Goal: Answer question/provide support: Answer question/provide support

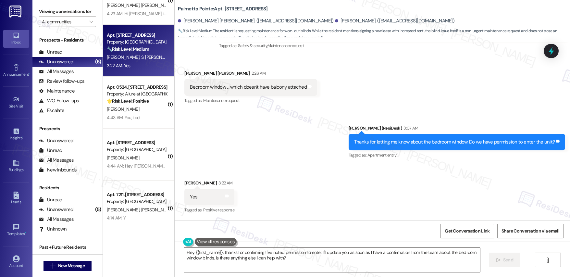
scroll to position [81, 0]
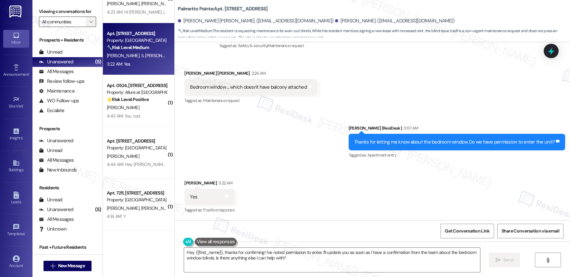
click at [89, 23] on icon "" at bounding box center [91, 21] width 4 height 5
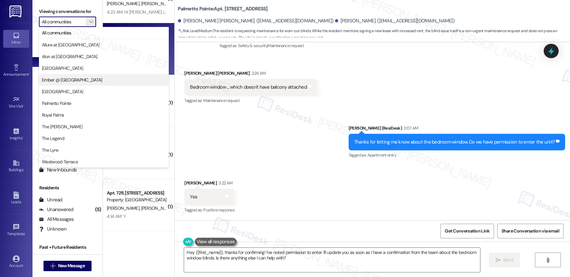
click at [69, 80] on span "Ember @ Alamo Ranch" at bounding box center [72, 80] width 60 height 6
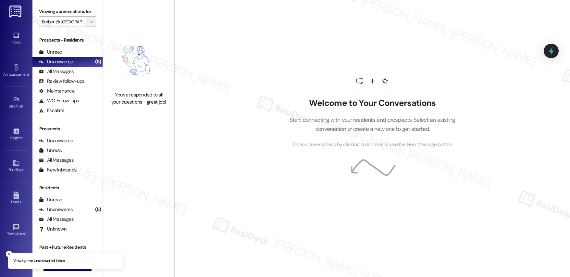
click at [89, 20] on icon "" at bounding box center [91, 21] width 4 height 5
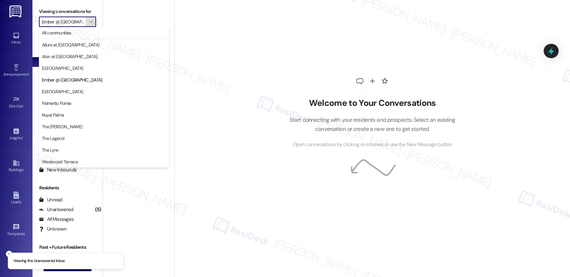
scroll to position [0, 5]
click at [70, 107] on button "Palmetto Pointe" at bounding box center [104, 103] width 130 height 12
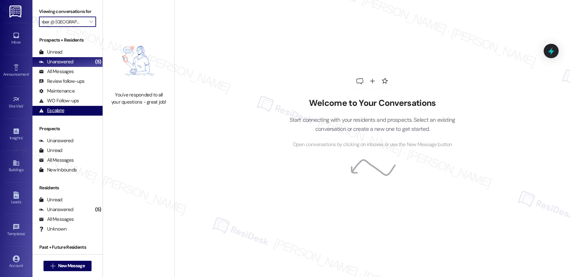
type input "Palmetto Pointe"
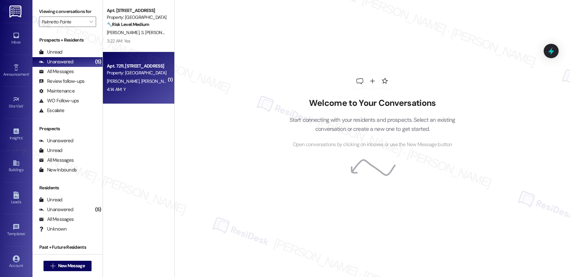
click at [130, 86] on div "4:14 AM: Y 4:14 AM: Y" at bounding box center [136, 89] width 61 height 8
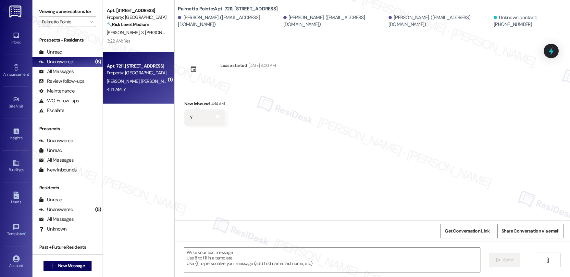
type textarea "Fetching suggested responses. Please feel free to read through the conversation…"
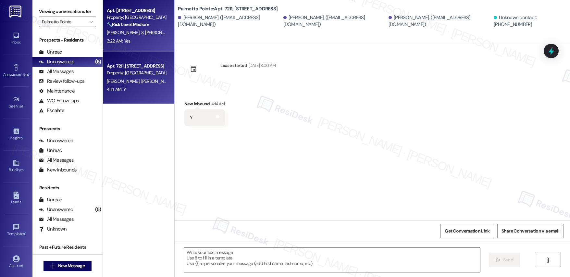
click at [127, 44] on div "3:22 AM: Yes 3:22 AM: Yes" at bounding box center [136, 41] width 61 height 8
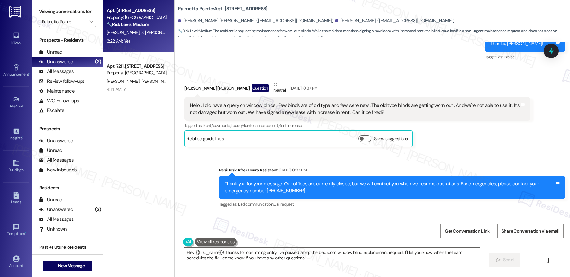
scroll to position [263, 0]
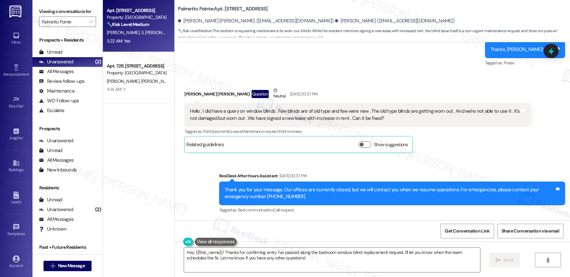
click at [222, 111] on div "Hello , I did have a query on window blinds . Few blinds are of old type and fe…" at bounding box center [355, 115] width 330 height 14
click at [221, 111] on div "Hello , I did have a query on window blinds . Few blinds are of old type and fe…" at bounding box center [355, 115] width 330 height 14
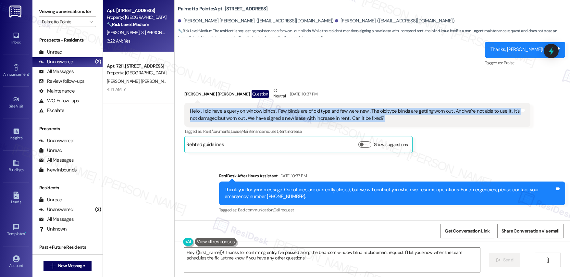
click at [221, 111] on div "Hello , I did have a query on window blinds . Few blinds are of old type and fe…" at bounding box center [355, 115] width 330 height 14
copy div "Hello , I did have a query on window blinds . Few blinds are of old type and fe…"
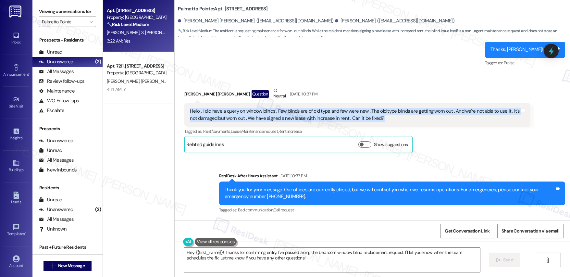
scroll to position [489, 0]
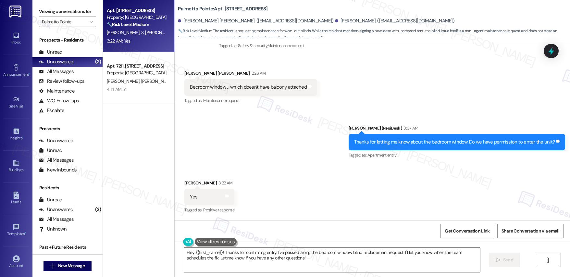
click at [334, 196] on div "Received via SMS Ganesh Nandakumar 3:22 AM Yes Tags and notes Tagged as: Positi…" at bounding box center [373, 192] width 396 height 55
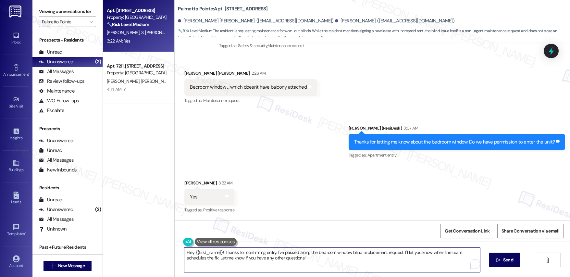
click at [288, 261] on textarea "Hey {{first_name}}! Thanks for confirming entry. I've passed along the bedroom …" at bounding box center [332, 260] width 296 height 24
click at [400, 252] on textarea "Hey {{first_name}}! Thanks for confirming entry. I've passed along the bedroom …" at bounding box center [331, 260] width 296 height 24
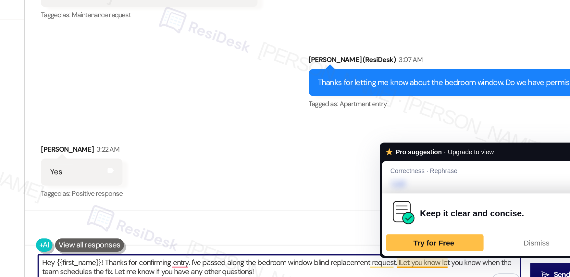
click at [401, 252] on textarea "Hey {{first_name}}! Thanks for confirming entry. I've passed along the bedroom …" at bounding box center [331, 260] width 296 height 24
click at [486, 239] on span "Dismiss" at bounding box center [488, 240] width 16 height 5
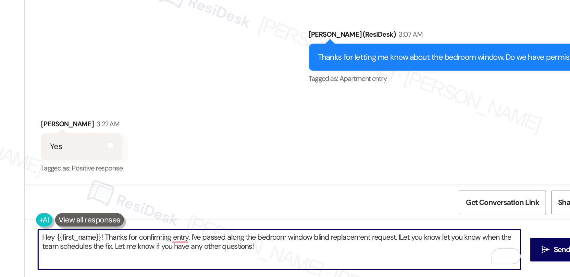
scroll to position [0, 0]
click at [404, 253] on textarea "Hey {{first_name}}! Thanks for confirming entry. I've passed along the bedroom …" at bounding box center [331, 260] width 296 height 24
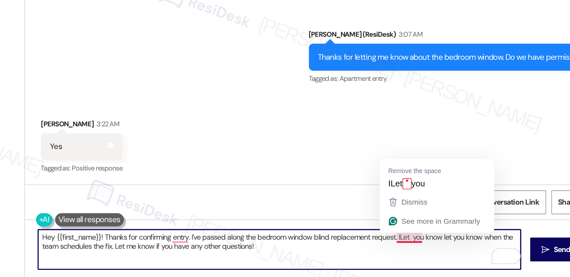
click at [400, 252] on textarea "Hey {{first_name}}! Thanks for confirming entry. I've passed along the bedroom …" at bounding box center [331, 260] width 296 height 24
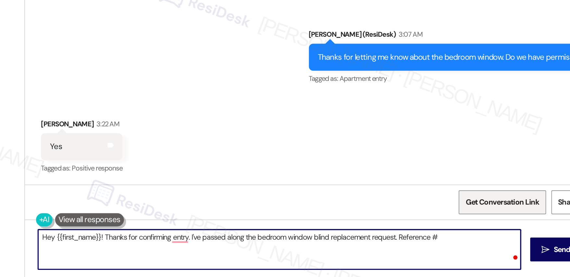
paste textarea "11360-1"
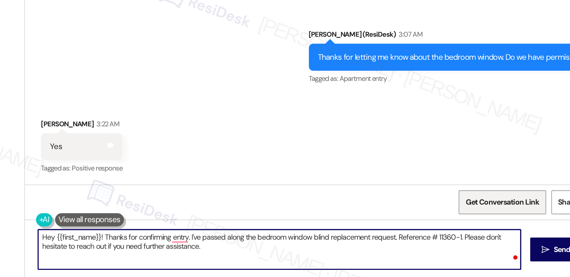
type textarea "Hey {{first_name}}! Thanks for confirming entry. I've passed along the bedroom …"
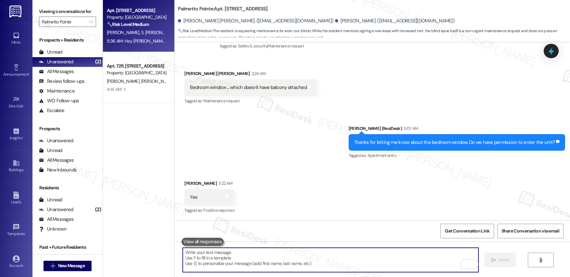
scroll to position [541, 0]
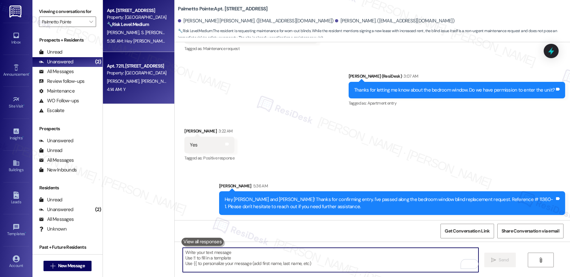
click at [175, 81] on span "M. Sankaran" at bounding box center [191, 81] width 32 height 6
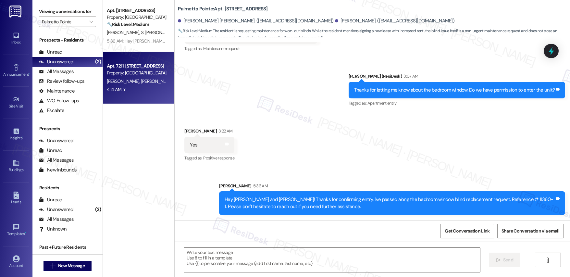
click at [175, 81] on span "M. Sankaran" at bounding box center [191, 81] width 32 height 6
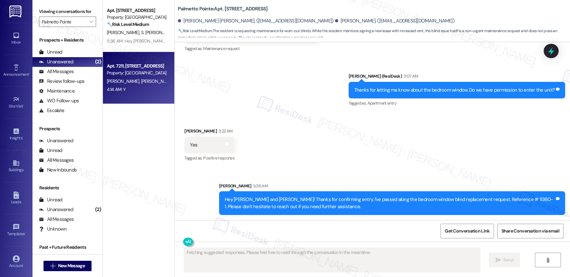
scroll to position [0, 0]
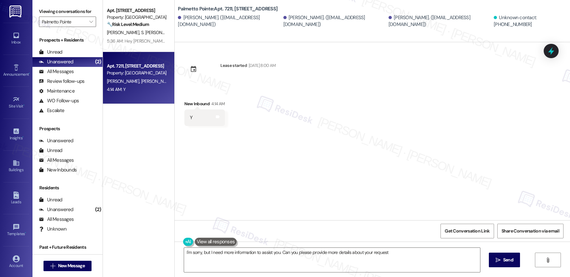
type textarea "I'm sorry, but I need more information to assist you. Can you please provide mo…"
click at [79, 268] on span "New Message" at bounding box center [71, 265] width 27 height 7
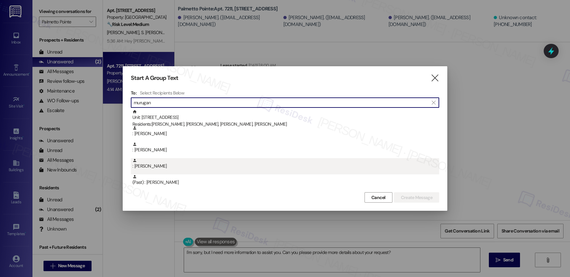
type input "murugan"
click at [164, 163] on div ": Murugan Sankaran" at bounding box center [286, 163] width 307 height 11
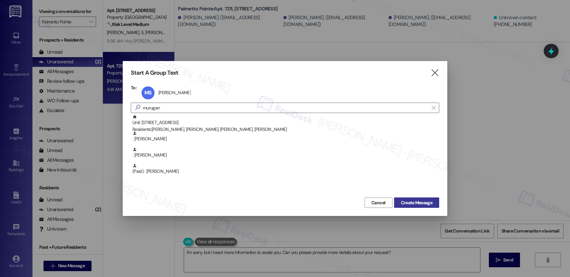
click at [416, 200] on span "Create Message" at bounding box center [417, 202] width 32 height 7
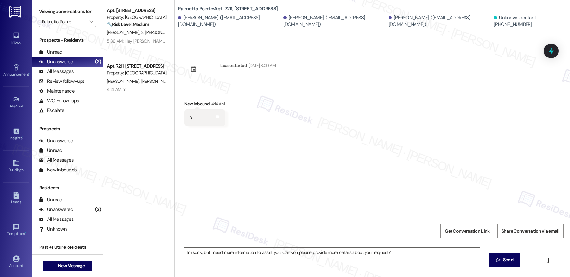
type textarea "Fetching suggested responses. Please feel free to read through the conversation…"
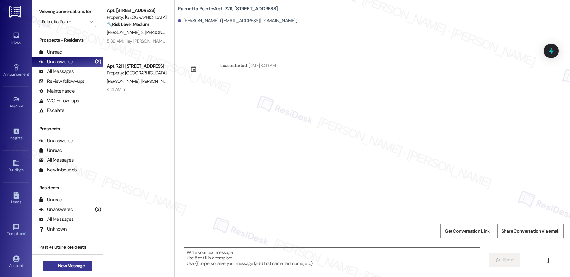
click at [68, 266] on span "New Message" at bounding box center [71, 265] width 27 height 7
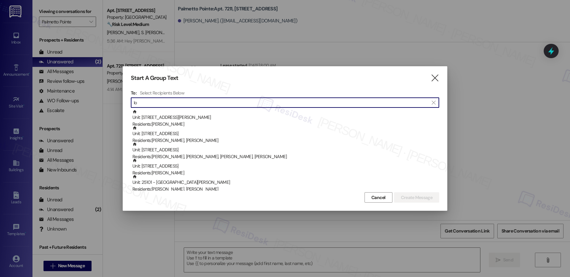
type input "l"
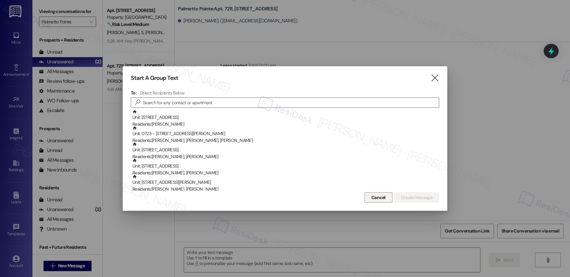
click at [379, 199] on span "Cancel" at bounding box center [379, 197] width 14 height 7
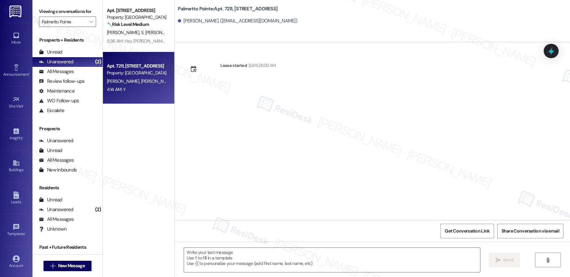
click at [138, 97] on div "Apt. 7211, 4835 USAA Blvd Property: Palmetto Pointe S. Ravikumar R. Murugan M. …" at bounding box center [138, 78] width 71 height 52
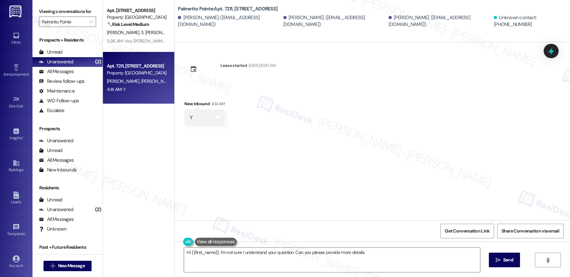
type textarea "Hi {{first_name}}, I'm not sure I understand your question. Can you please prov…"
click at [294, 17] on div "Radha Murugan. (mradha.0012@gmail.com)" at bounding box center [336, 21] width 104 height 14
drag, startPoint x: 291, startPoint y: 17, endPoint x: 460, endPoint y: 25, distance: 168.8
click at [460, 25] on div "Murugan Sankaran. (kanithamurugan88@gmail.com) Radha Murugan. (mradha.0012@gmai…" at bounding box center [374, 21] width 392 height 13
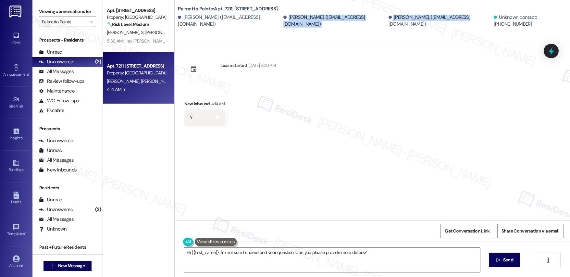
copy div "Radha Murugan. (mradha.0012@gmail.com) Sabarinath Ravikumar. (sabarinathravi97@…"
click at [219, 266] on textarea "Hi {{first_name}}, I'm not sure I understand your question. Can you please prov…" at bounding box center [332, 260] width 296 height 24
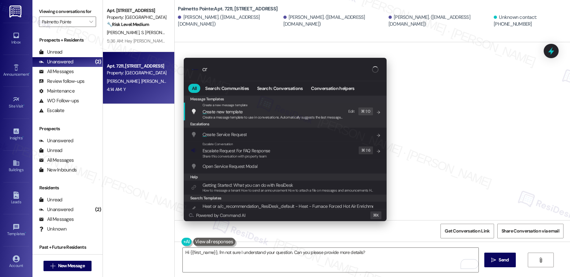
type input "c"
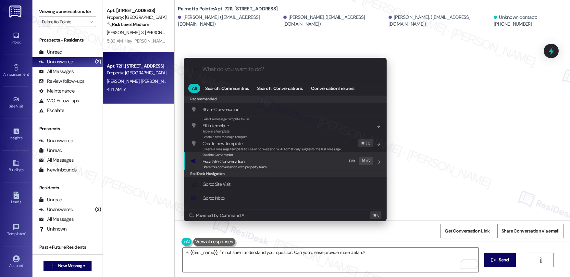
click at [242, 160] on span "Escalate Conversation" at bounding box center [224, 162] width 42 height 6
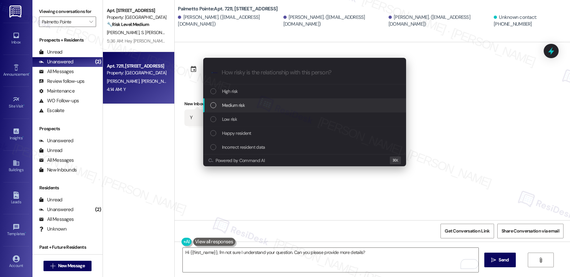
click at [278, 105] on div "Medium risk" at bounding box center [305, 105] width 190 height 7
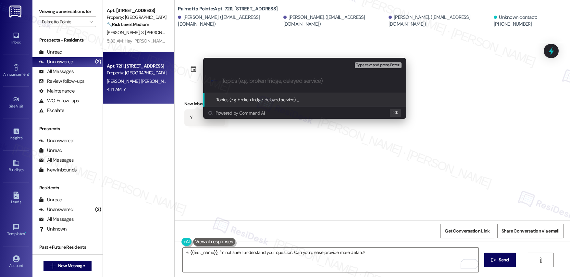
paste input "Radha Murugan. (mradha.0012@gmail.com) Sabarinath Ravikumar. (sabarinathravi97@…"
type input "Radha Murugan. (mradha.0012@gmail.com) Sabarinath Ravikumar. (sabarinathravi97@…"
click at [271, 82] on input "Topics (e.g. broken fridge, delayed service)" at bounding box center [310, 81] width 176 height 7
paste input "Radha Murugan"
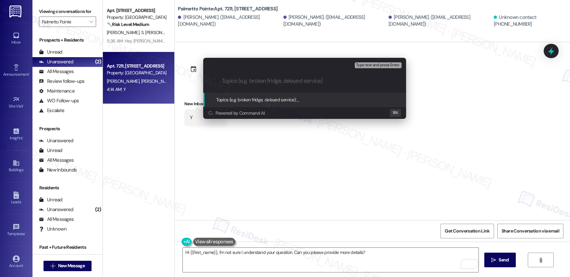
type input "Radha Murugan"
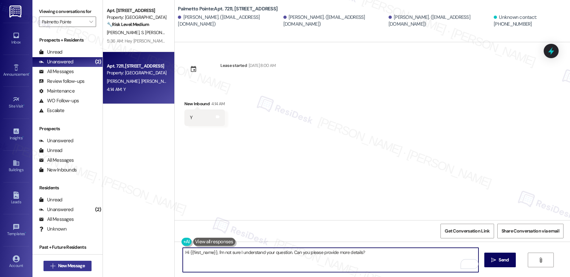
click at [71, 266] on span "New Message" at bounding box center [71, 265] width 27 height 7
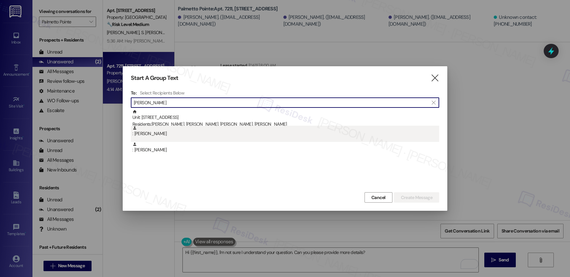
type input "Radha Murugan"
click at [163, 132] on div ": Anitha Kunnaikattil Radhakrishnan" at bounding box center [286, 131] width 307 height 11
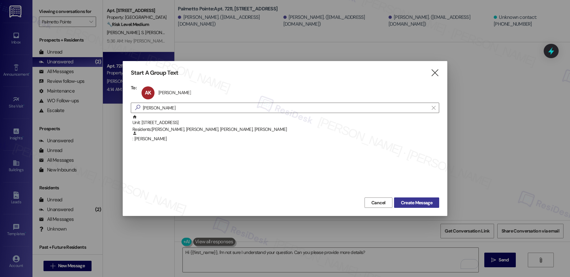
click at [413, 203] on span "Create Message" at bounding box center [417, 202] width 32 height 7
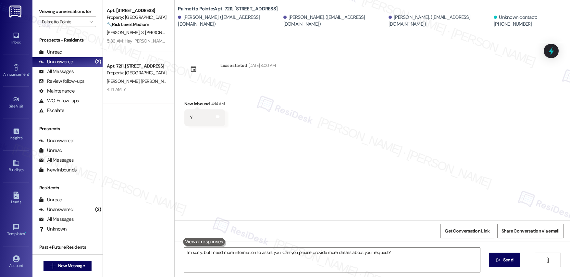
type textarea "Fetching suggested responses. Please feel free to read through the conversation…"
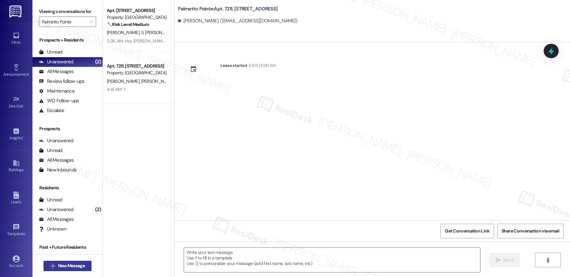
click at [75, 267] on span "New Message" at bounding box center [71, 265] width 27 height 7
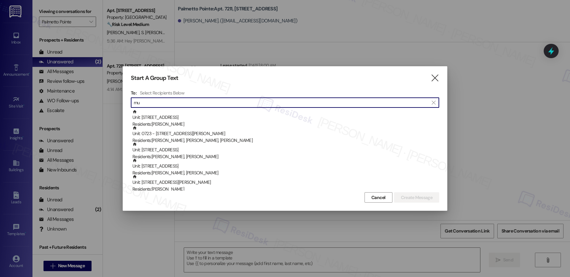
type input "m"
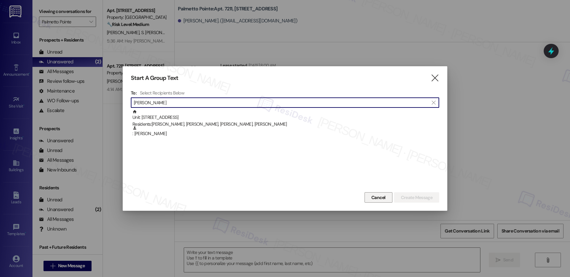
type input "ravikumar"
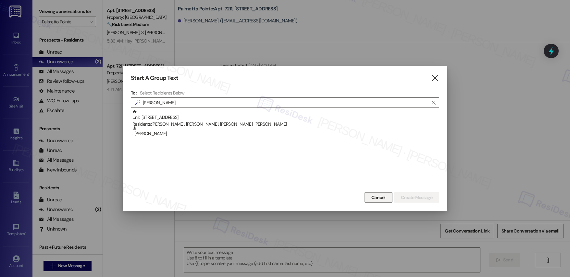
click at [373, 199] on span "Cancel" at bounding box center [379, 197] width 14 height 7
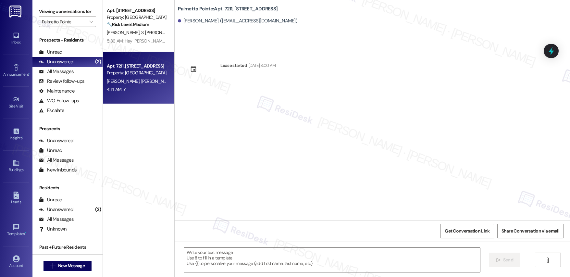
click at [124, 85] on div "4:14 AM: Y 4:14 AM: Y" at bounding box center [136, 89] width 61 height 8
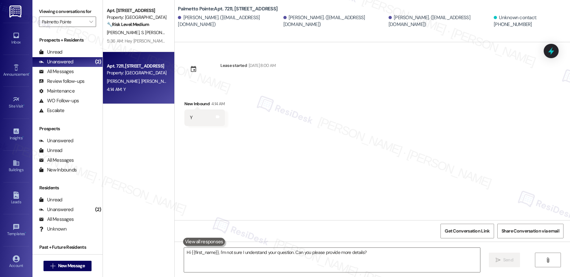
click at [124, 85] on div "4:14 AM: Y 4:14 AM: Y" at bounding box center [136, 89] width 61 height 8
click at [228, 256] on textarea "Hi {{first_name}}, I'm not sure I understand your question. Can you please prov…" at bounding box center [332, 260] width 296 height 24
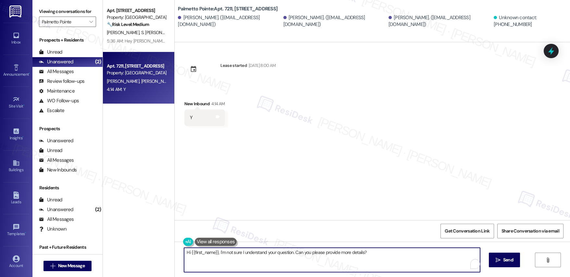
click at [228, 256] on textarea "Hi {{first_name}}, I'm not sure I understand your question. Can you please prov…" at bounding box center [332, 260] width 296 height 24
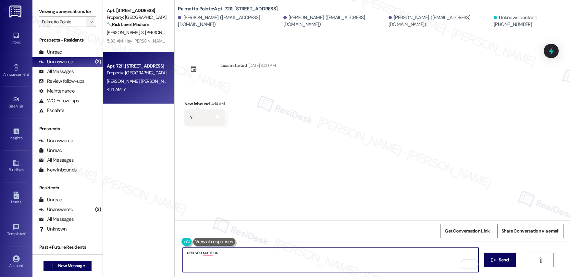
type textarea "I see you semt us"
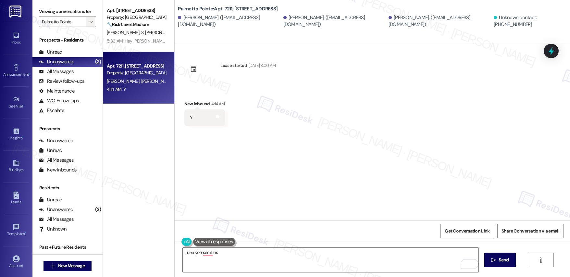
click at [89, 23] on icon "" at bounding box center [91, 21] width 4 height 5
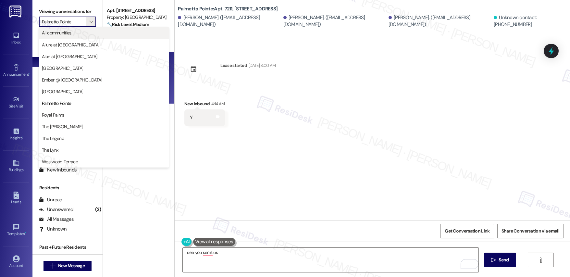
click at [76, 33] on span "All communities" at bounding box center [104, 33] width 124 height 6
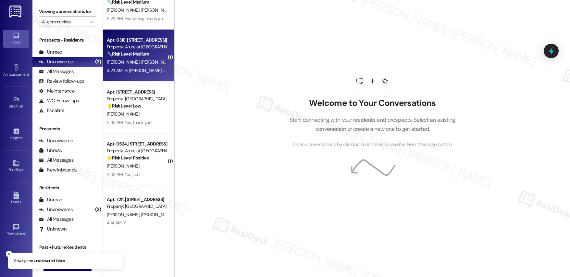
scroll to position [29, 0]
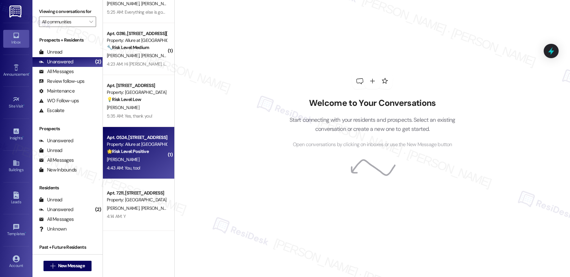
click at [136, 162] on div "M. Yosko" at bounding box center [136, 160] width 61 height 8
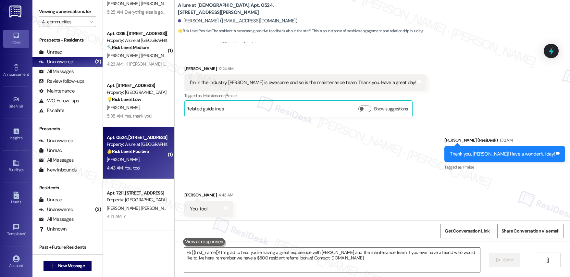
scroll to position [177, 0]
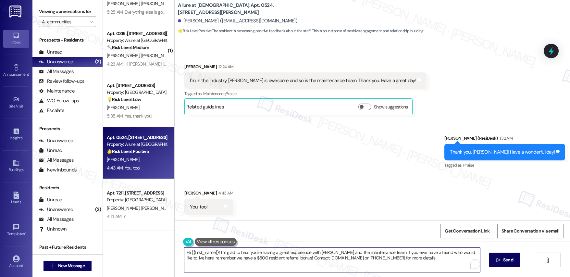
click at [274, 259] on textarea "Hi {{first_name}}! I'm glad to hear you're having a great experience with Kathe…" at bounding box center [332, 260] width 296 height 24
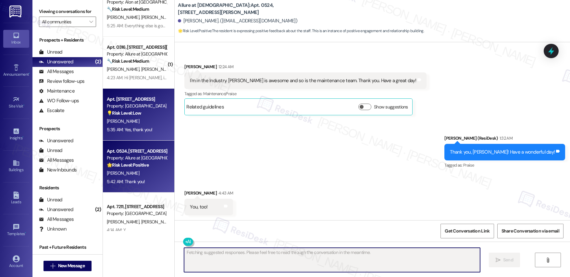
scroll to position [0, 0]
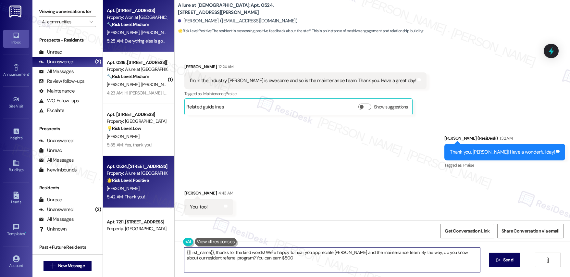
type textarea "{{first_name}}, thanks for the kind words! We're happy to hear you appreciate K…"
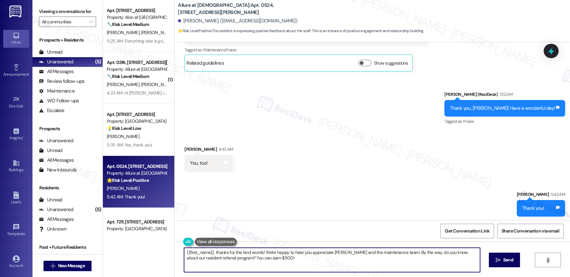
scroll to position [223, 0]
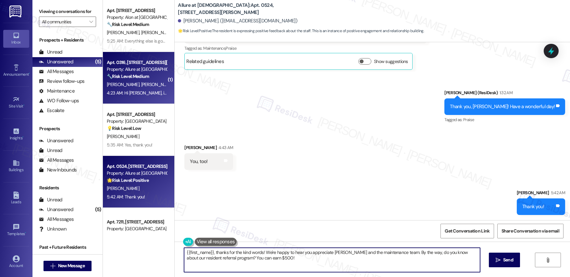
click at [145, 98] on div "Apt. 0316, 4601 De Zavala Rd Property: Allure at Shavano 🔧 Risk Level: Medium T…" at bounding box center [138, 78] width 71 height 52
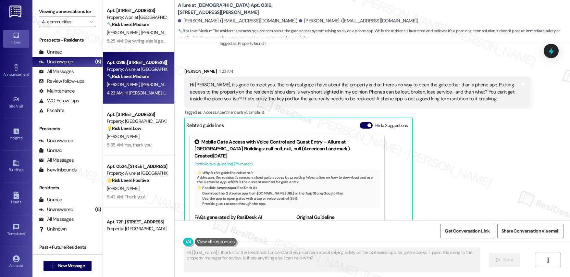
scroll to position [100, 0]
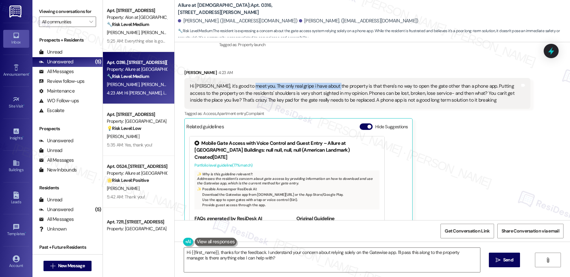
drag, startPoint x: 245, startPoint y: 86, endPoint x: 328, endPoint y: 89, distance: 83.9
click at [328, 89] on div "Hi [PERSON_NAME], it's good to meet you. The only real gripe i have about the p…" at bounding box center [355, 93] width 330 height 21
drag, startPoint x: 203, startPoint y: 86, endPoint x: 386, endPoint y: 84, distance: 182.6
click at [386, 84] on div "Hi [PERSON_NAME], it's good to meet you. The only real gripe i have about the p…" at bounding box center [355, 93] width 330 height 21
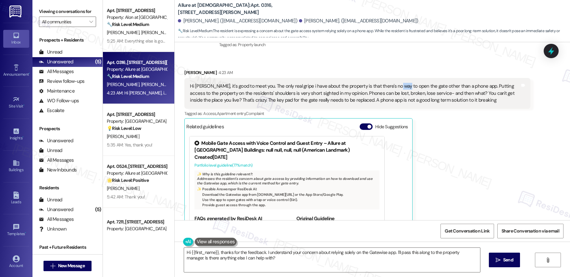
click at [386, 84] on div "Hi [PERSON_NAME], it's good to meet you. The only real gripe i have about the p…" at bounding box center [355, 93] width 330 height 21
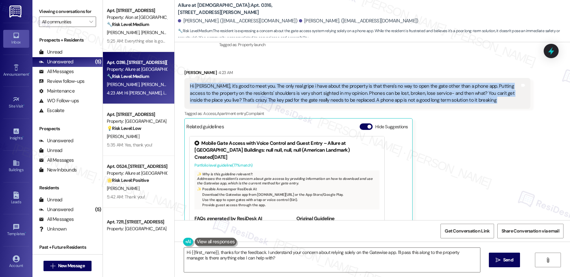
click at [386, 84] on div "Hi [PERSON_NAME], it's good to meet you. The only real gripe i have about the p…" at bounding box center [355, 93] width 330 height 21
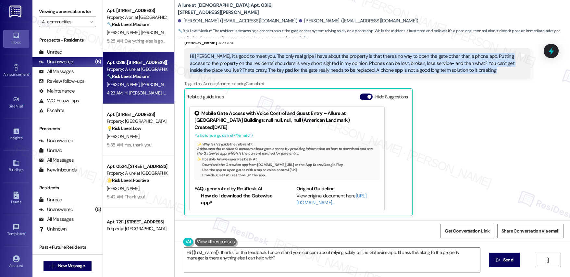
scroll to position [131, 0]
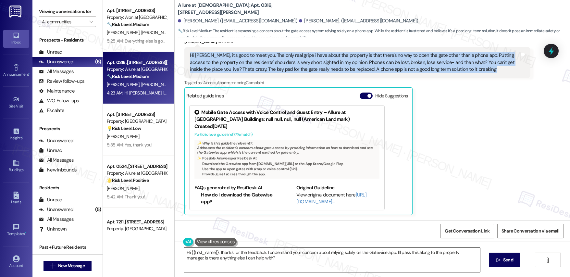
click at [279, 260] on textarea "Hi {{first_name}}, thanks for the feedback. I understand your concern about rel…" at bounding box center [332, 260] width 296 height 24
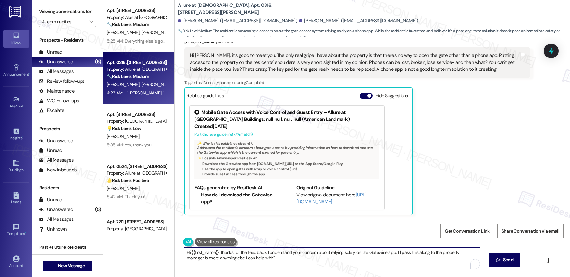
click at [279, 260] on textarea "Hi {{first_name}}, thanks for the feedback. I understand your concern about rel…" at bounding box center [332, 260] width 296 height 24
click at [294, 266] on textarea "Hi {{first_name}}, thanks for the feedback. I understand your concern about rel…" at bounding box center [331, 260] width 296 height 24
paste textarea "thank you for sharing your feedback. I completely understand your concern regar…"
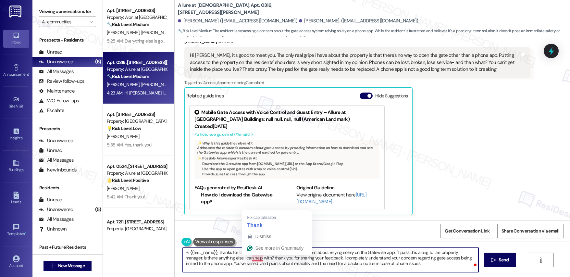
click at [249, 260] on textarea "Hi {{first_name}}, thanks for the feedback. I understand your concern about rel…" at bounding box center [331, 260] width 296 height 24
drag, startPoint x: 262, startPoint y: 259, endPoint x: 349, endPoint y: 258, distance: 86.4
click at [349, 258] on textarea "Hi {{first_name}}, thanks for the feedback. I understand your concern about rel…" at bounding box center [331, 260] width 296 height 24
click at [353, 262] on textarea "Hi {{first_name}}, thanks for the feedback. I understand your concern about rel…" at bounding box center [331, 260] width 296 height 24
drag, startPoint x: 255, startPoint y: 262, endPoint x: 371, endPoint y: 261, distance: 116.6
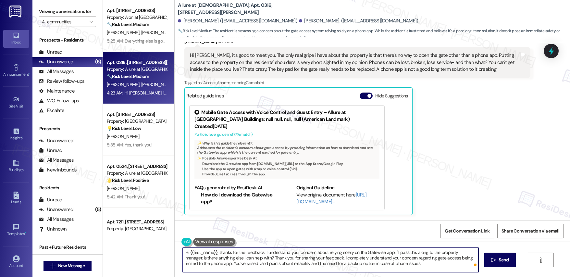
click at [371, 261] on textarea "Hi {{first_name}}, thanks for the feedback. I understand your concern about rel…" at bounding box center [331, 260] width 296 height 24
click at [411, 261] on textarea "Hi {{first_name}}, thanks for the feedback. I understand your concern about rel…" at bounding box center [331, 260] width 296 height 24
drag, startPoint x: 401, startPoint y: 265, endPoint x: 202, endPoint y: 261, distance: 198.5
click at [202, 261] on textarea "Hi {{first_name}}, thanks for the feedback. I understand your concern about rel…" at bounding box center [331, 260] width 296 height 24
drag, startPoint x: 190, startPoint y: 257, endPoint x: 209, endPoint y: 256, distance: 19.2
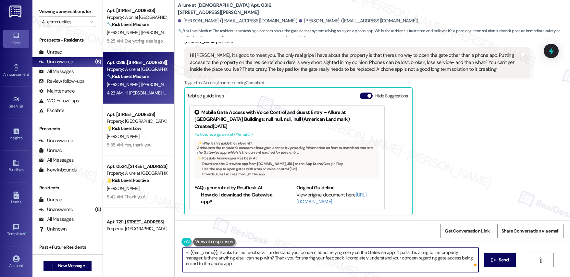
click at [209, 256] on textarea "Hi {{first_name}}, thanks for the feedback. I understand your concern about rel…" at bounding box center [331, 260] width 296 height 24
drag, startPoint x: 471, startPoint y: 253, endPoint x: 316, endPoint y: 257, distance: 154.7
click at [316, 257] on textarea "Hi {{first_name}}, thanks for the feedback. I understand your concern about rel…" at bounding box center [331, 260] width 296 height 24
click at [386, 262] on textarea "Hi {{first_name}}, thanks for the feedback. I understand your concern about rel…" at bounding box center [331, 260] width 296 height 24
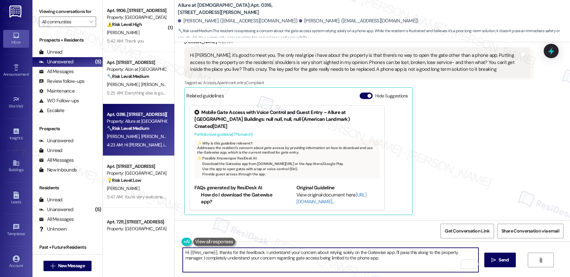
click at [216, 255] on textarea "Hi {{first_name}}, thanks for the feedback. I understand your concern about rel…" at bounding box center [331, 260] width 296 height 24
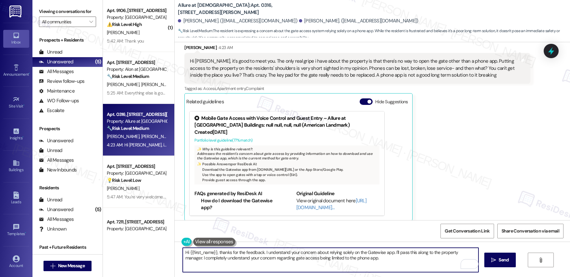
scroll to position [88, 0]
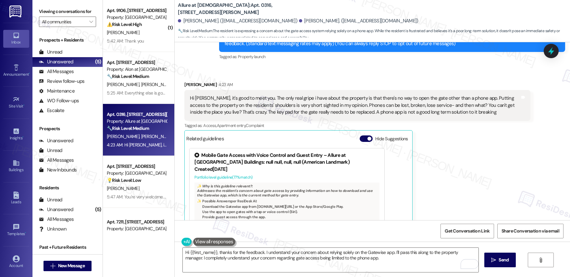
click at [187, 86] on div "Rachel Windler 4:23 AM" at bounding box center [357, 85] width 346 height 9
copy div "Rachel"
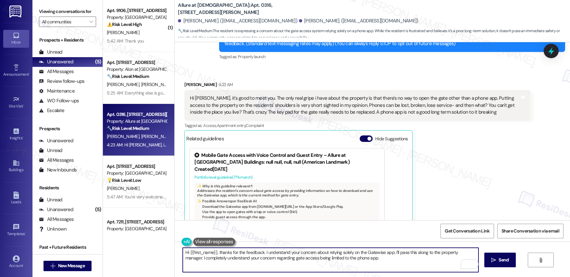
drag, startPoint x: 185, startPoint y: 252, endPoint x: 212, endPoint y: 252, distance: 27.3
click at [212, 252] on textarea "Hi {{first_name}}, thanks for the feedback. I understand your concern about rel…" at bounding box center [331, 260] width 296 height 24
paste textarea "Rachel"
drag, startPoint x: 201, startPoint y: 254, endPoint x: 358, endPoint y: 258, distance: 156.9
click at [358, 258] on textarea "Hi [PERSON_NAME], thanks for the feedback. I understand your concern about rely…" at bounding box center [331, 260] width 296 height 24
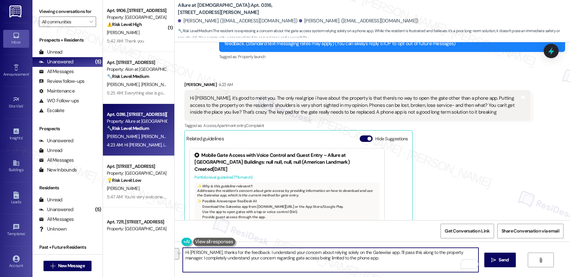
click at [358, 258] on textarea "Hi [PERSON_NAME], thanks for the feedback. I understand your concern about rely…" at bounding box center [331, 260] width 296 height 24
drag, startPoint x: 184, startPoint y: 261, endPoint x: 195, endPoint y: 258, distance: 11.2
click at [195, 258] on textarea "Hi [PERSON_NAME], thanks for the feedback. I understand your concern about rely…" at bounding box center [331, 260] width 296 height 24
click at [363, 260] on textarea "Hi [PERSON_NAME], thanks for the feedback. I understand your concern about rely…" at bounding box center [331, 260] width 296 height 24
type textarea "Hi [PERSON_NAME], thanks for the feedback. I understand your concern about rely…"
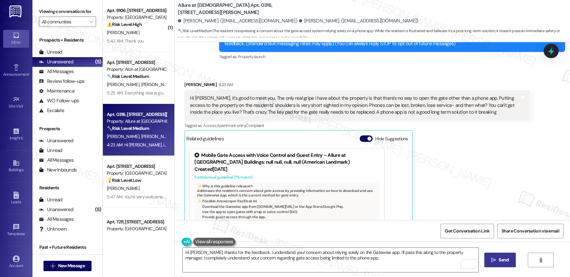
click at [489, 262] on button " Send" at bounding box center [501, 260] width 32 height 15
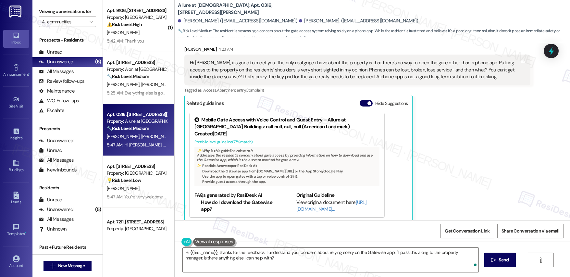
scroll to position [183, 0]
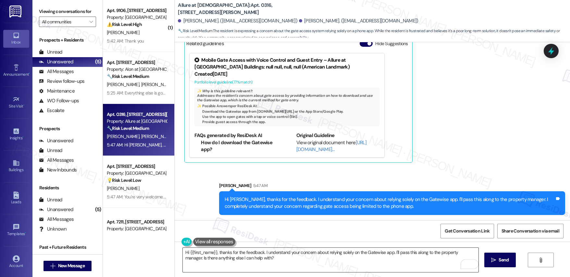
click at [286, 260] on textarea "Hi {{first_name}}, thanks for the feedback. I understand your concern about rel…" at bounding box center [331, 260] width 296 height 24
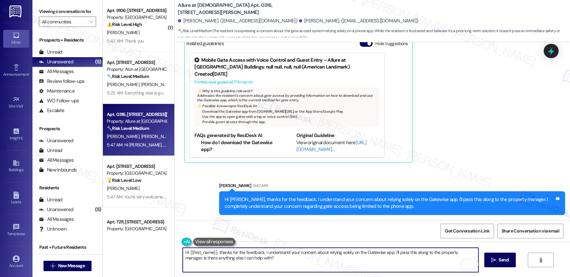
click at [286, 260] on textarea "Hi {{first_name}}, thanks for the feedback. I understand your concern about rel…" at bounding box center [331, 260] width 296 height 24
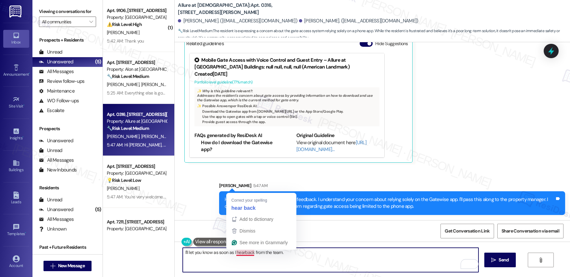
click at [240, 255] on textarea "I'll let you know as soon as I hearback from the team." at bounding box center [331, 260] width 296 height 24
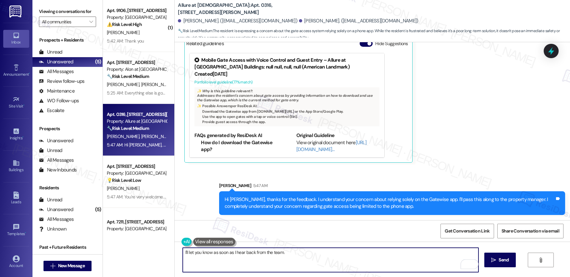
drag, startPoint x: 181, startPoint y: 253, endPoint x: 267, endPoint y: 251, distance: 85.8
click at [267, 251] on textarea "I'll let you know as soon as I hear back from the team." at bounding box center [331, 260] width 296 height 24
click at [316, 258] on textarea "I'll let you know as soon as I hear back from the team." at bounding box center [331, 260] width 296 height 24
click at [311, 261] on textarea "I'll let you know as soon as I hear back from the team." at bounding box center [331, 260] width 296 height 24
type textarea "I'll let you know as soon as I hear back from the team."
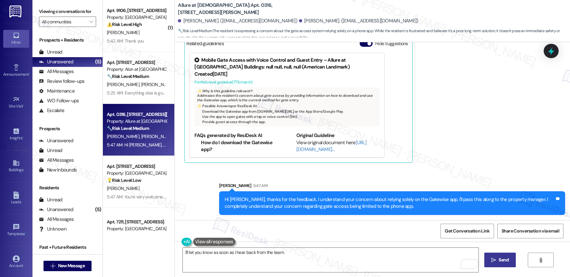
click at [494, 259] on icon "" at bounding box center [493, 260] width 5 height 5
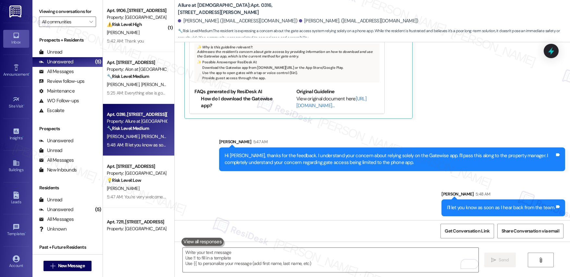
scroll to position [228, 0]
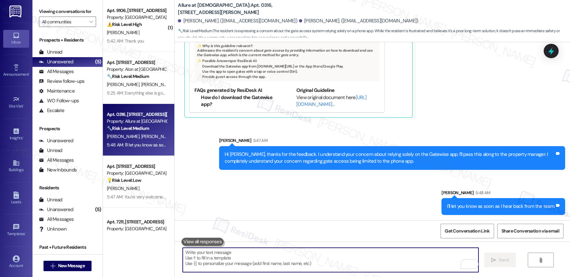
click at [323, 257] on textarea "To enrich screen reader interactions, please activate Accessibility in Grammarl…" at bounding box center [331, 260] width 296 height 24
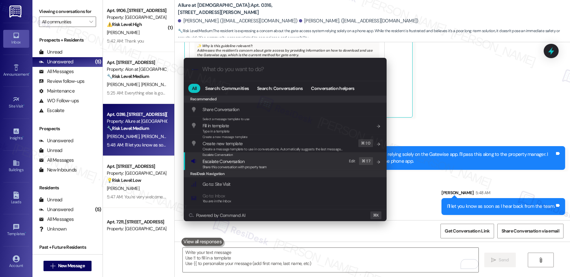
click at [285, 160] on div "Escalate Conversation Escalate Conversation Share this conversation with proper…" at bounding box center [286, 161] width 190 height 18
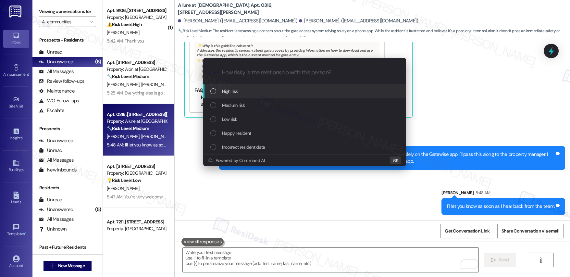
click at [285, 90] on div "High risk" at bounding box center [305, 91] width 190 height 7
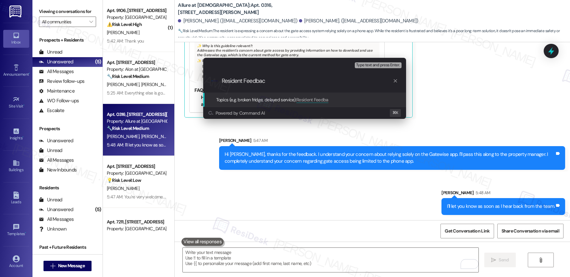
type input "Resident Feedback"
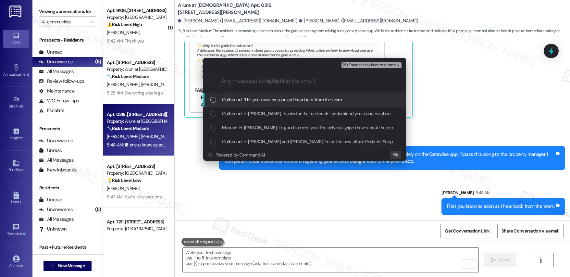
click at [302, 99] on span "Outbound: I'll let you know as soon as I hear back from the team." at bounding box center [282, 99] width 121 height 7
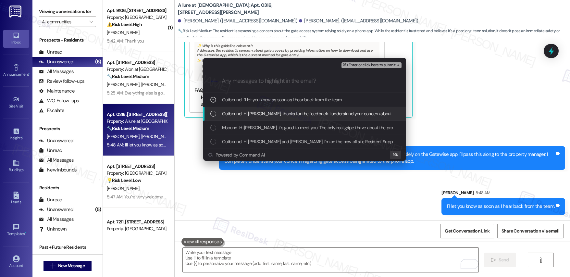
click at [300, 114] on span "Outbound: Hi Rachel, thanks for the feedback. I understand your concern about r…" at bounding box center [469, 113] width 494 height 7
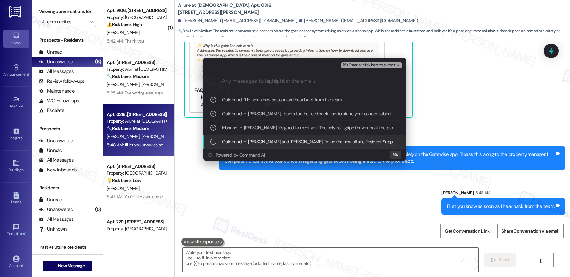
click at [296, 145] on div "Outbound: Hi Antonia and Rachel, I'm on the new offsite Resident Support Team f…" at bounding box center [304, 142] width 203 height 14
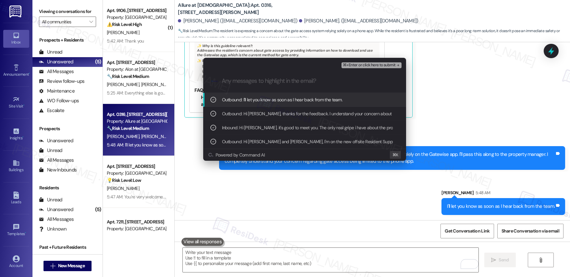
click at [372, 66] on span "⌘+Enter or click here to submit" at bounding box center [369, 65] width 53 height 5
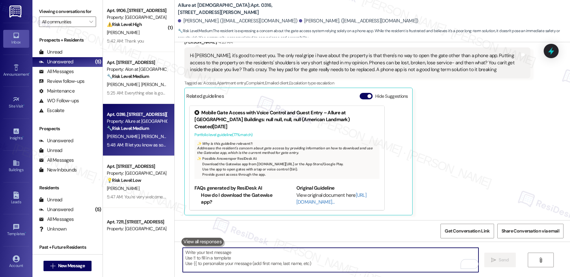
scroll to position [229, 0]
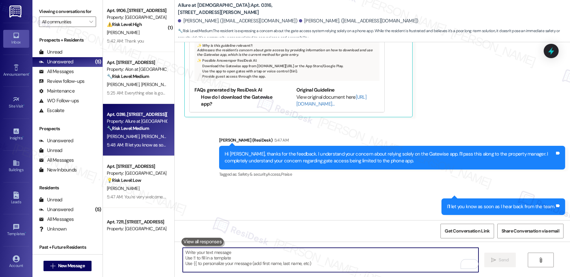
click at [341, 249] on textarea "To enrich screen reader interactions, please activate Accessibility in Grammarl…" at bounding box center [331, 260] width 296 height 24
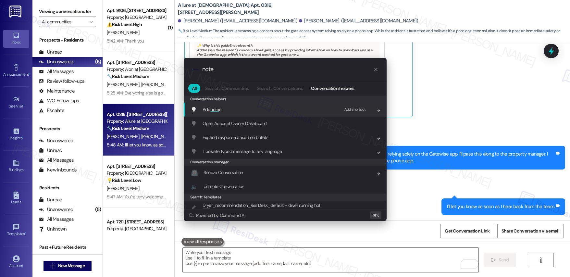
type input "note"
click at [349, 114] on div "Add shortcut" at bounding box center [357, 109] width 32 height 11
click at [289, 108] on div "Add note s Press any key" at bounding box center [286, 110] width 190 height 10
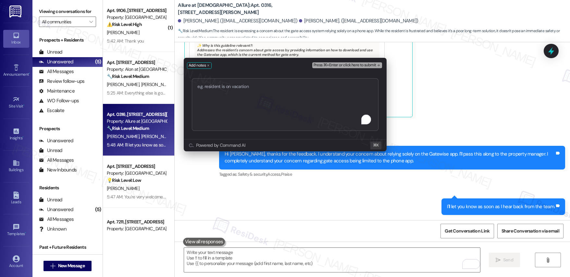
type textarea "Rachel"
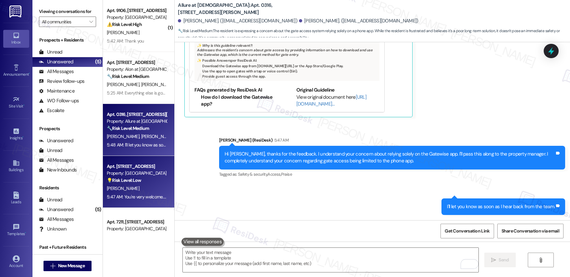
click at [139, 196] on div "5:47 AM: You're very welcome. Is there anything else you need help with today? …" at bounding box center [182, 197] width 150 height 6
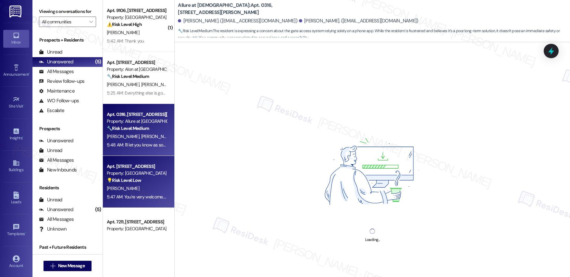
click at [153, 126] on div "🔧 Risk Level: Medium The resident is expressing a concern about the gate access…" at bounding box center [137, 128] width 60 height 7
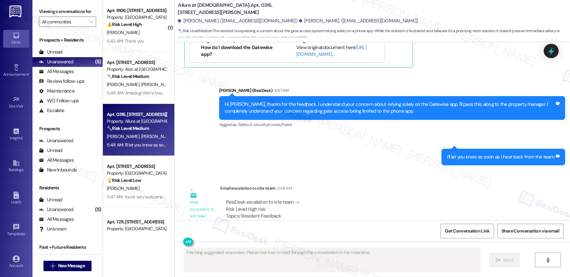
scroll to position [302, 0]
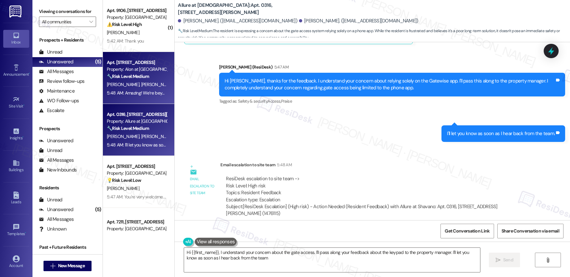
type textarea "Hi {{first_name}}, I understand your concern about the gate access. I'll pass a…"
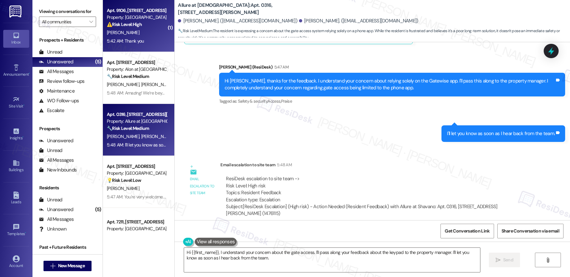
click at [147, 43] on div "5:42 AM: Thank you 5:42 AM: Thank you" at bounding box center [136, 41] width 61 height 8
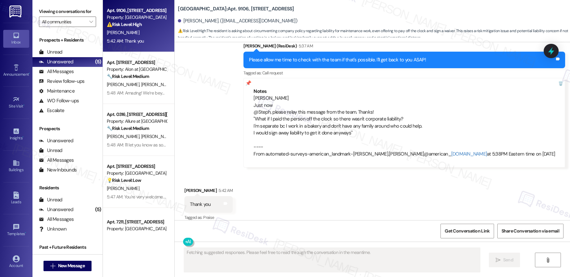
scroll to position [938, 0]
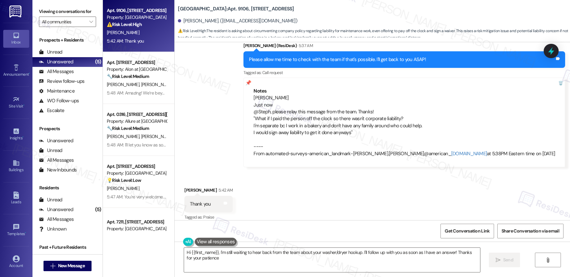
type textarea "Hi {{first_name}}, I'm still waiting to hear back from the team about your wash…"
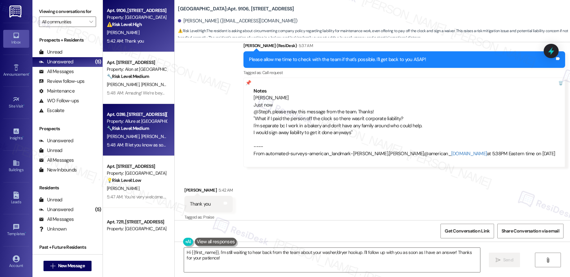
click at [143, 145] on div "5:48 AM: I'll let you know as soon as I hear back from the team. 5:48 AM: I'll …" at bounding box center [165, 145] width 117 height 6
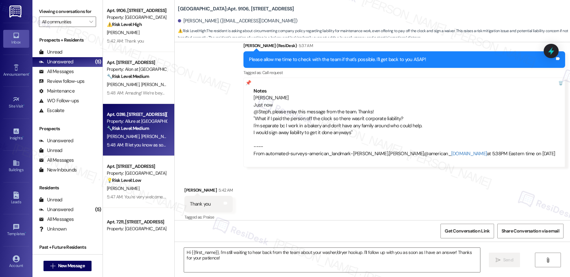
type textarea "Fetching suggested responses. Please feel free to read through the conversation…"
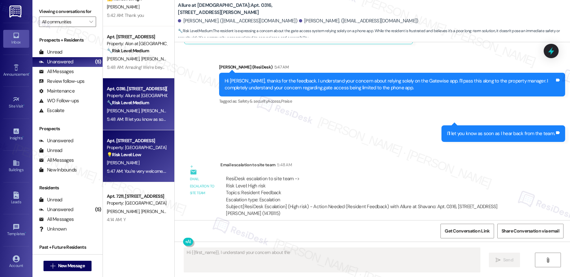
scroll to position [29, 0]
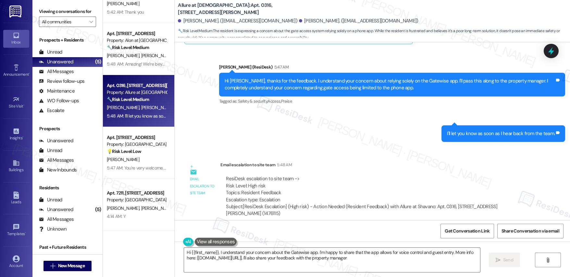
type textarea "Hi {{first_name}}, I understand your concern about the Gatewise app. I'm happy …"
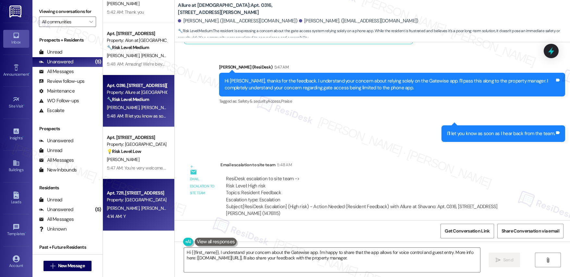
click at [135, 212] on div "4:14 AM: Y 4:14 AM: Y" at bounding box center [136, 216] width 61 height 8
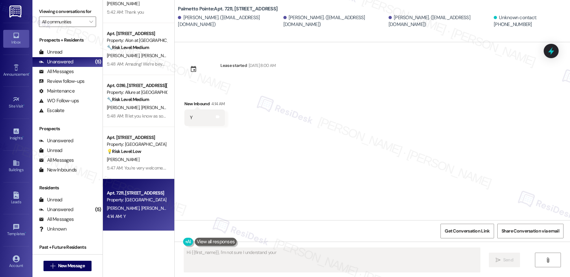
scroll to position [0, 0]
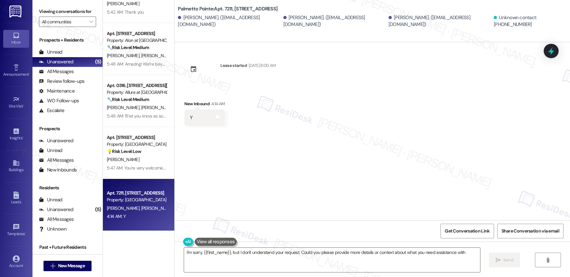
type textarea "I'm sorry, {{first_name}}, but I don't understand your request. Could you pleas…"
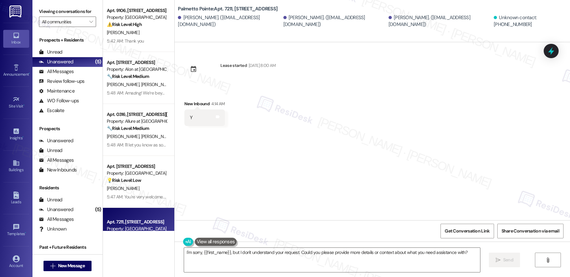
scroll to position [29, 0]
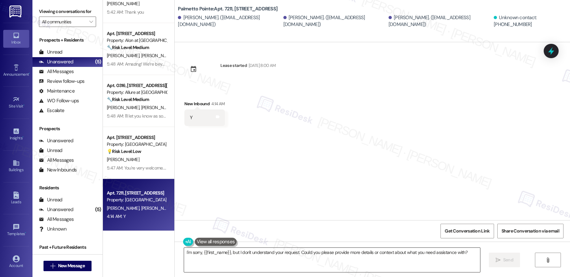
click at [238, 254] on textarea "I'm sorry, {{first_name}}, but I don't understand your request. Could you pleas…" at bounding box center [332, 260] width 296 height 24
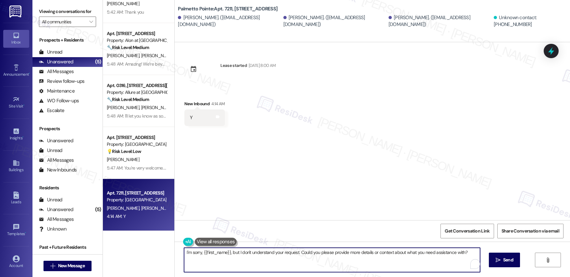
click at [238, 254] on textarea "I'm sorry, {{first_name}}, but I don't understand your request. Could you pleas…" at bounding box center [332, 260] width 296 height 24
click at [239, 254] on textarea "I'm sorry, {{first_name}}, but I don't understand your request. Could you pleas…" at bounding box center [332, 260] width 296 height 24
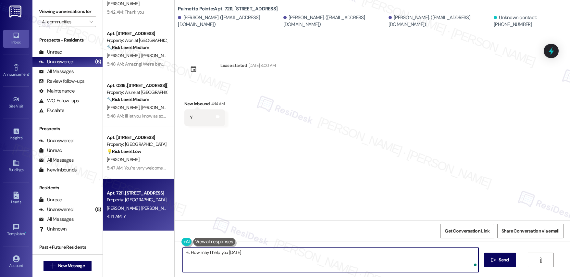
type textarea "Hi. How may I help you today?"
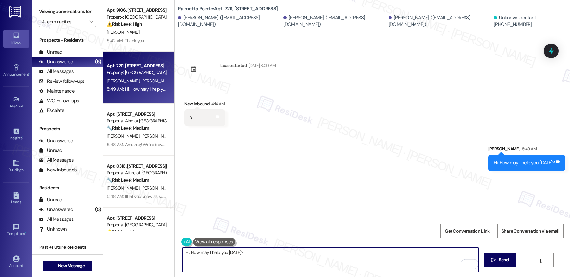
scroll to position [0, 0]
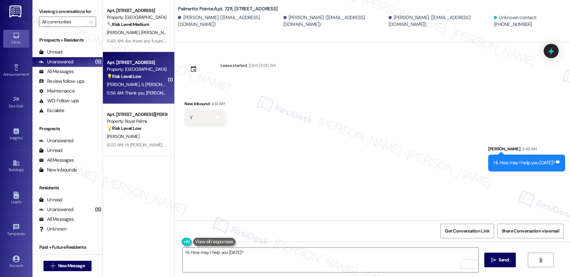
click at [147, 81] on div "G. Nandakumar S. Babu Elango" at bounding box center [136, 85] width 61 height 8
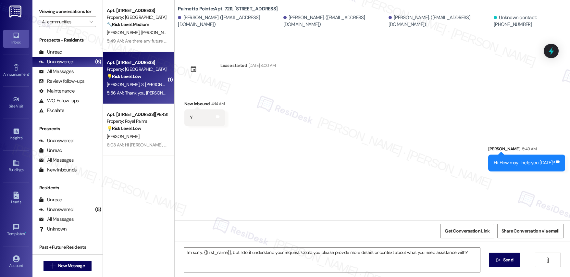
type textarea "Fetching suggested responses. Please feel free to read through the conversation…"
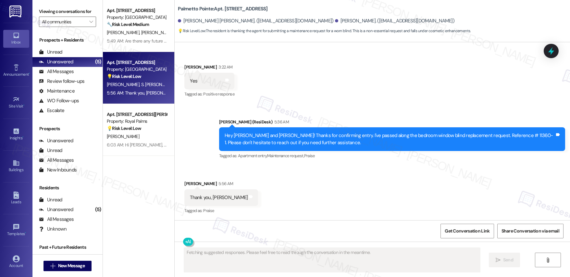
scroll to position [605, 0]
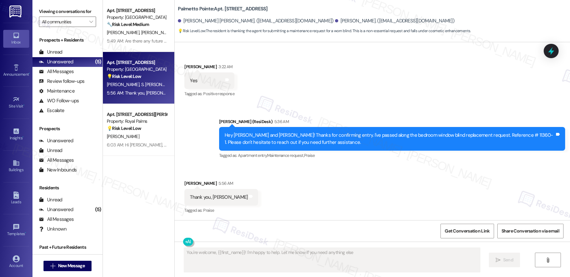
type textarea "You're welcome, {{first_name}}! I'm happy to help. Let me know if you need anyt…"
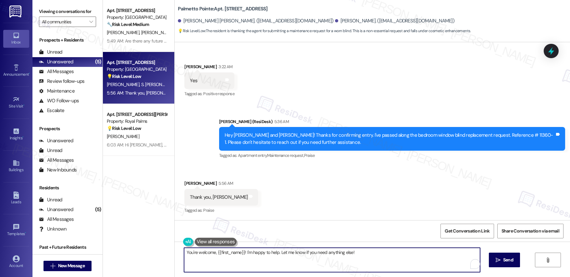
click at [217, 255] on textarea "You're welcome, {{first_name}}! I'm happy to help. Let me know if you need anyt…" at bounding box center [332, 260] width 296 height 24
click at [376, 257] on textarea "You're welcome, {{first_name}}! I'm happy to help. Let me know if you need anyt…" at bounding box center [331, 260] width 296 height 24
click at [502, 260] on span "Send" at bounding box center [504, 260] width 10 height 7
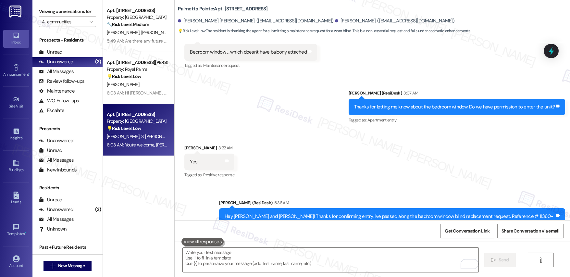
scroll to position [651, 0]
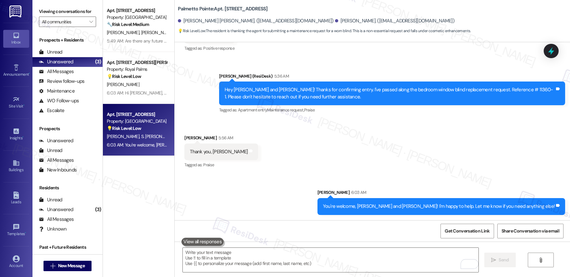
click at [494, 90] on div "Hey Shandhya and Ganesh! Thanks for confirming entry. I've passed along the bed…" at bounding box center [390, 93] width 330 height 14
drag, startPoint x: 490, startPoint y: 91, endPoint x: 511, endPoint y: 89, distance: 21.2
click at [511, 89] on div "Hey Shandhya and Ganesh! Thanks for confirming entry. I've passed along the bed…" at bounding box center [390, 93] width 330 height 14
copy div "# 11360-1."
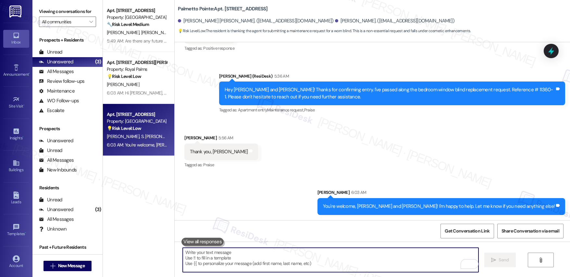
click at [273, 272] on textarea "To enrich screen reader interactions, please activate Accessibility in Grammarl…" at bounding box center [331, 260] width 296 height 24
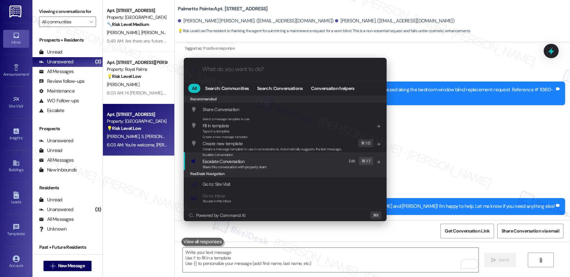
click at [242, 163] on span "Escalate Conversation" at bounding box center [224, 162] width 42 height 6
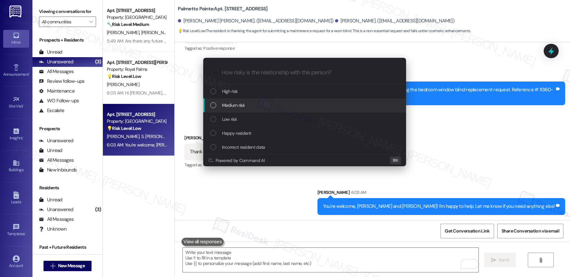
click at [250, 104] on div "Medium risk" at bounding box center [305, 105] width 190 height 7
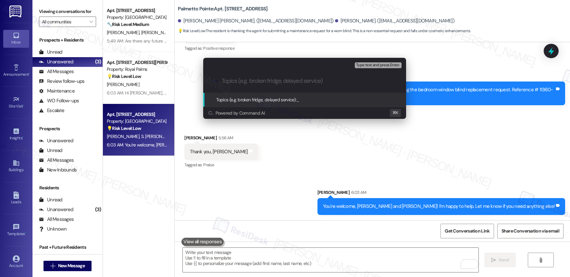
paste input "# 11360-1."
click at [247, 80] on input "# 11360-1 Blind Replacement" at bounding box center [307, 81] width 171 height 7
click at [222, 82] on input "# 11360-1 Window Blind Replacement" at bounding box center [307, 81] width 171 height 7
paste input "Work order submitted by Residesk |"
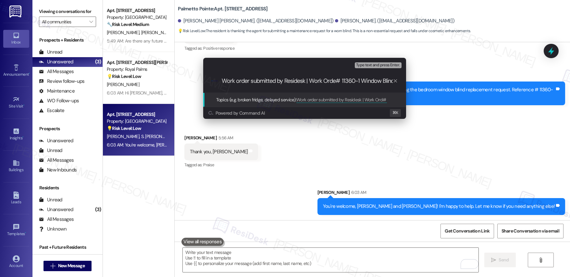
type input "Work order submitted by Residesk | Work Order# 11360-1 Window Blind Replacement"
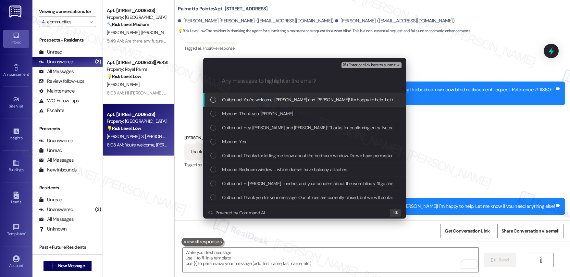
scroll to position [0, 0]
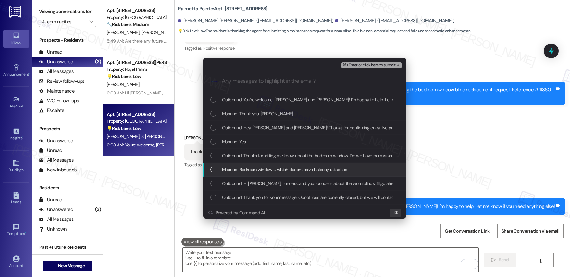
click at [285, 166] on span "Inbound: Bedroom window ... which doesn't have balcony attached" at bounding box center [285, 169] width 126 height 7
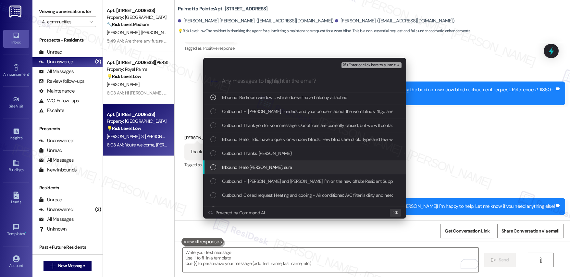
scroll to position [72, 0]
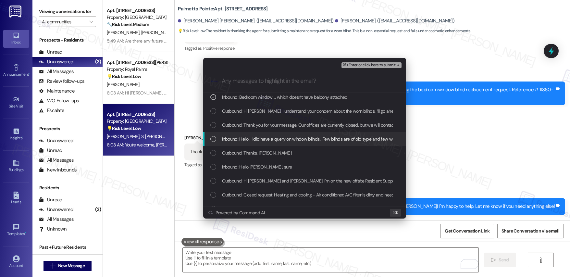
click at [273, 143] on div "Inbound: Hello , I did have a query on window blinds . Few blinds are of old ty…" at bounding box center [304, 139] width 203 height 14
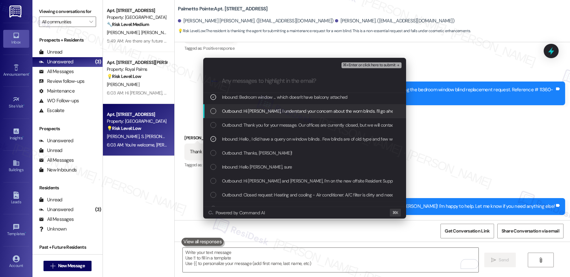
click at [270, 113] on span "Outbound: Hi Shandhya, I understand your concern about the worn blinds. I’ll go…" at bounding box center [500, 111] width 557 height 7
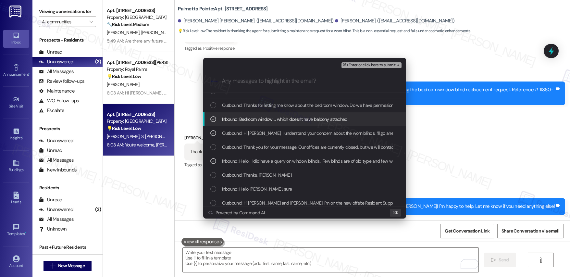
scroll to position [46, 0]
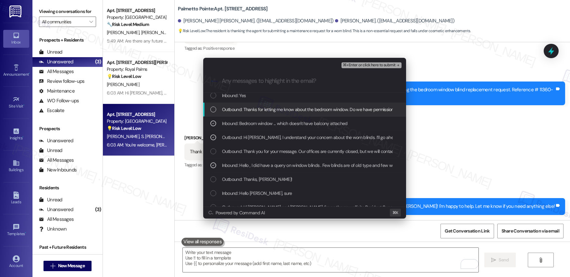
click at [271, 112] on span "Outbound: Thanks for letting me know about the bedroom window. Do we have permi…" at bounding box center [324, 109] width 205 height 7
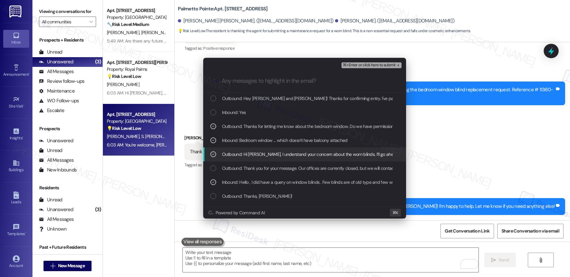
scroll to position [15, 0]
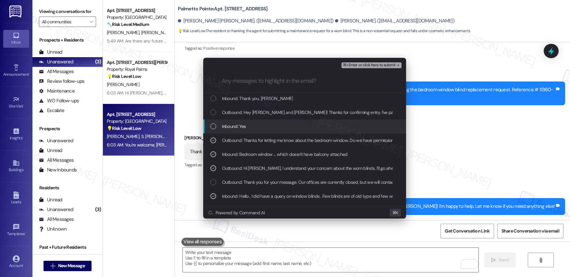
drag, startPoint x: 251, startPoint y: 129, endPoint x: 251, endPoint y: 124, distance: 4.5
click at [250, 129] on div "Inbound: Yes" at bounding box center [305, 126] width 190 height 7
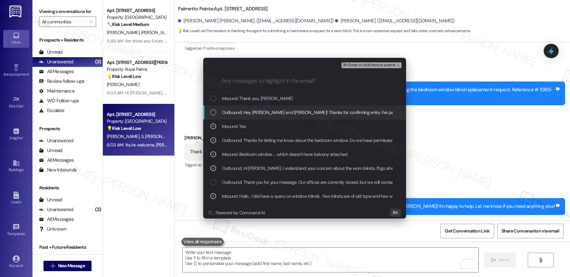
click at [252, 117] on div "Outbound: Hey Shandhya and Ganesh! Thanks for confirming entry. I've passed alo…" at bounding box center [304, 113] width 203 height 14
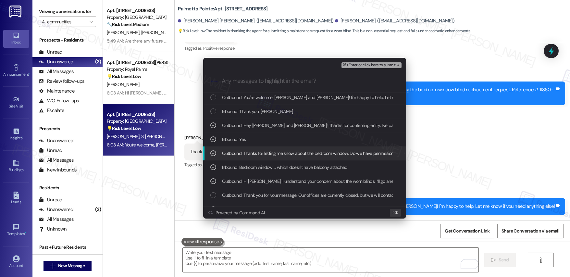
scroll to position [0, 0]
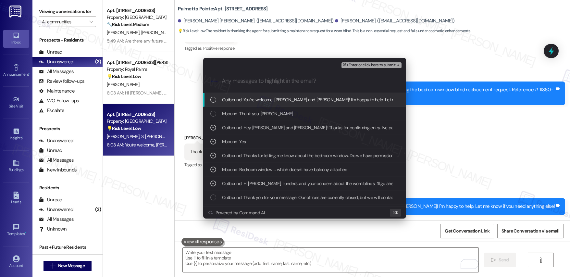
click at [373, 65] on span "⌘+Enter or click here to submit" at bounding box center [369, 65] width 53 height 5
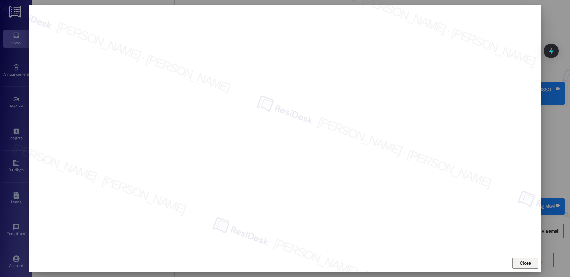
click at [532, 262] on span "Close" at bounding box center [526, 263] width 14 height 7
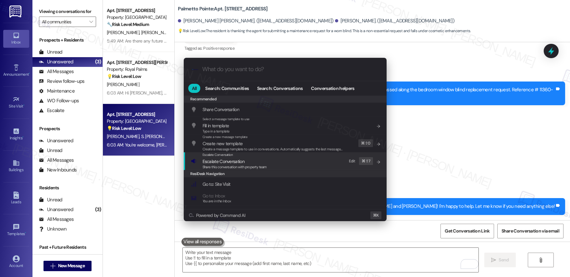
click at [273, 164] on div "Escalate Conversation Escalate Conversation Share this conversation with proper…" at bounding box center [286, 161] width 190 height 18
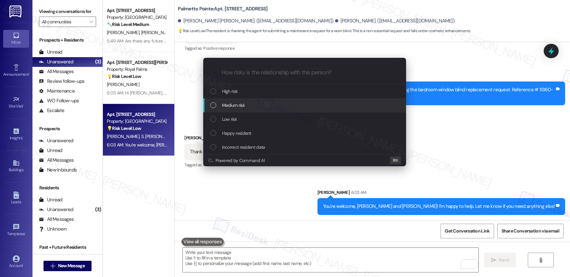
click at [264, 103] on div "Medium risk" at bounding box center [305, 105] width 190 height 7
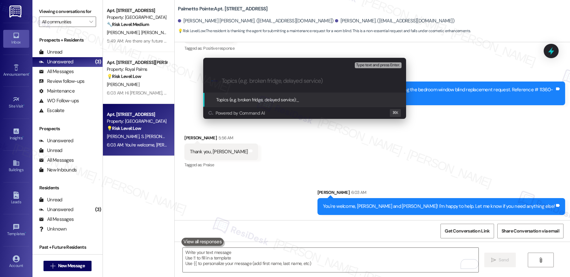
paste input "Work order submitted by Residesk | Work Order# 11360-1 Window Blind Replacement"
type input "Work order submitted by Residesk | Work Order# 11360-1 Window Blind Replacement"
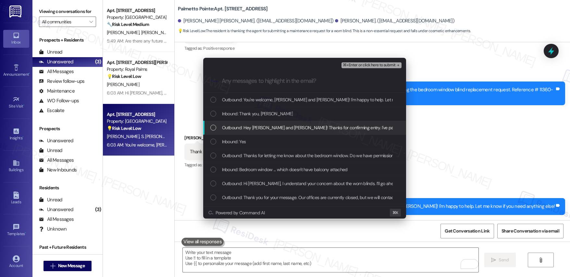
click at [279, 125] on span "Outbound: Hey Shandhya and Ganesh! Thanks for confirming entry. I've passed alo…" at bounding box center [446, 127] width 448 height 7
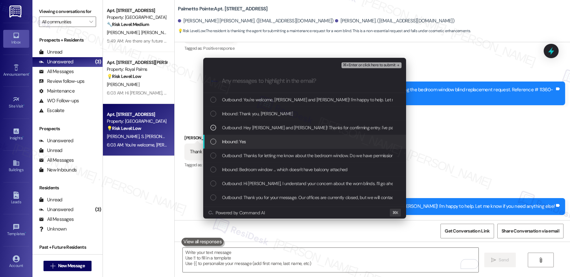
click at [274, 139] on div "Inbound: Yes" at bounding box center [305, 141] width 190 height 7
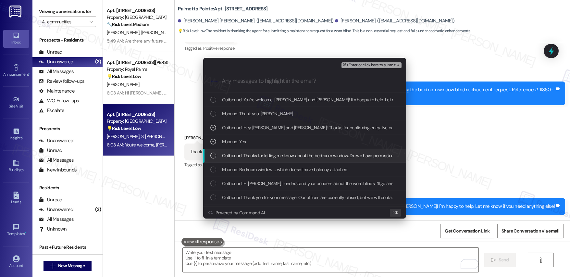
click at [270, 155] on span "Outbound: Thanks for letting me know about the bedroom window. Do we have permi…" at bounding box center [324, 155] width 205 height 7
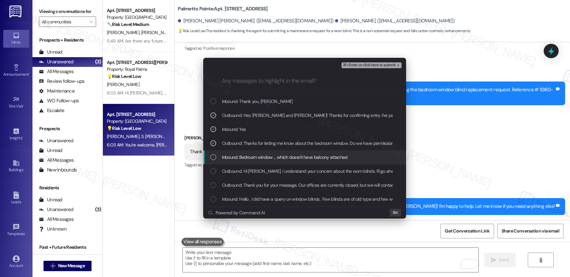
scroll to position [13, 0]
click at [270, 155] on span "Inbound: Bedroom window ... which doesn't have balcony attached" at bounding box center [285, 156] width 126 height 7
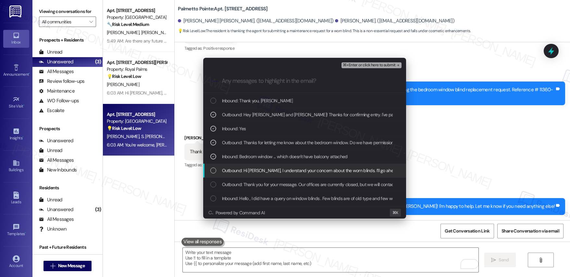
click at [266, 172] on span "Outbound: Hi Shandhya, I understand your concern about the worn blinds. I’ll go…" at bounding box center [500, 170] width 557 height 7
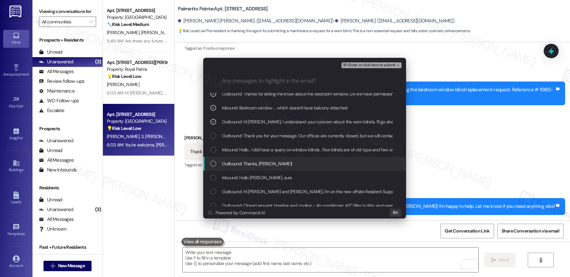
scroll to position [64, 0]
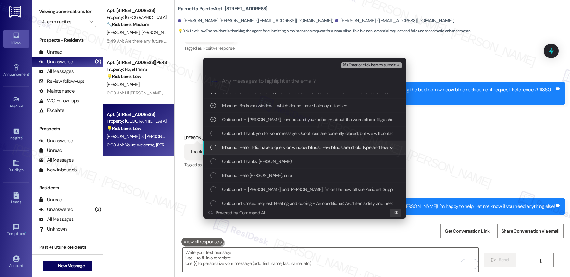
click at [274, 147] on span "Inbound: Hello , I did have a query on window blinds . Few blinds are of old ty…" at bounding box center [474, 147] width 505 height 7
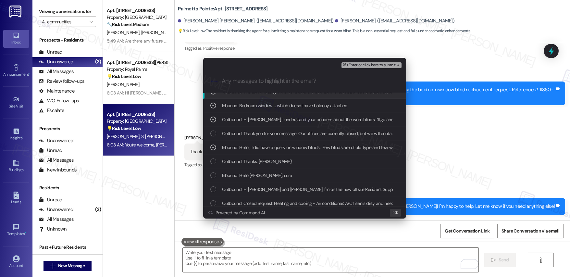
click at [370, 68] on div "⌘+Enter or click here to submit" at bounding box center [372, 65] width 61 height 8
click at [364, 65] on span "⌘+Enter or click here to submit" at bounding box center [369, 65] width 53 height 5
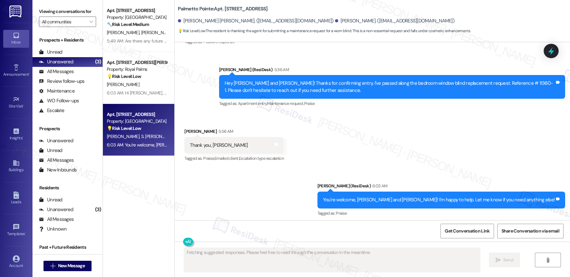
scroll to position [660, 0]
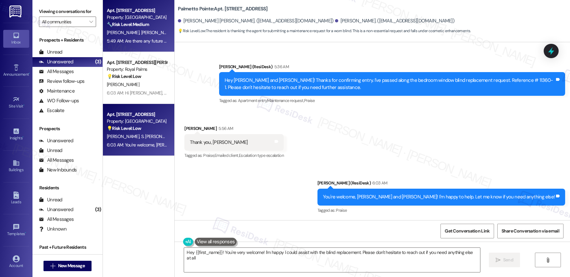
type textarea "Hey {{first_name}}! You're very welcome! I'm happy I could assist with the blin…"
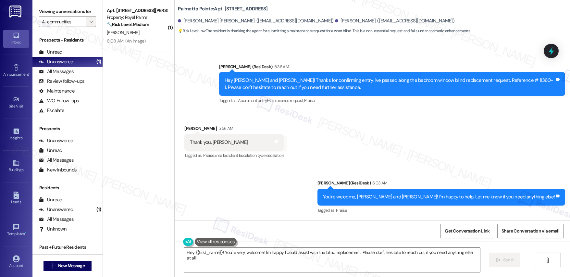
click at [88, 18] on span "" at bounding box center [91, 22] width 6 height 10
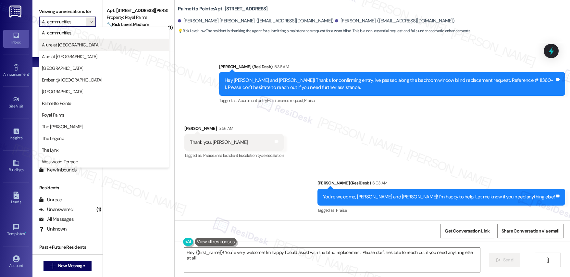
click at [82, 48] on button "Allure at Shavano" at bounding box center [104, 45] width 130 height 12
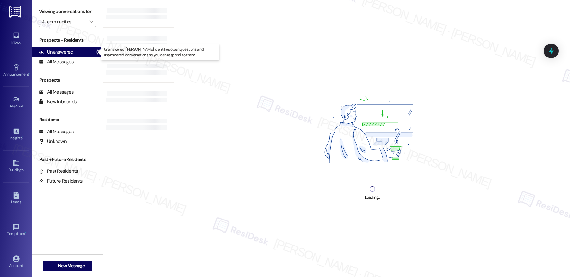
type input "Allure at Shavano"
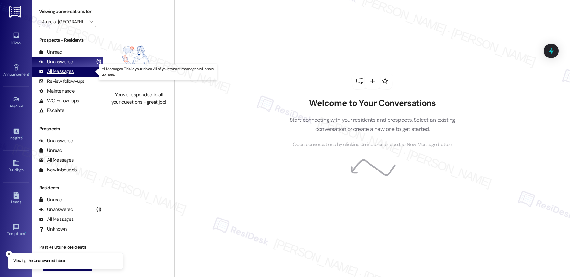
click at [62, 71] on div "All Messages" at bounding box center [56, 71] width 35 height 7
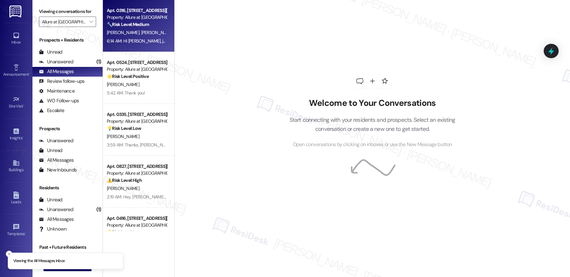
click at [144, 36] on div "[PERSON_NAME] [PERSON_NAME]" at bounding box center [136, 33] width 61 height 8
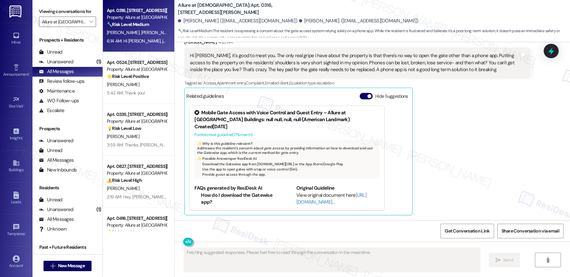
scroll to position [416, 0]
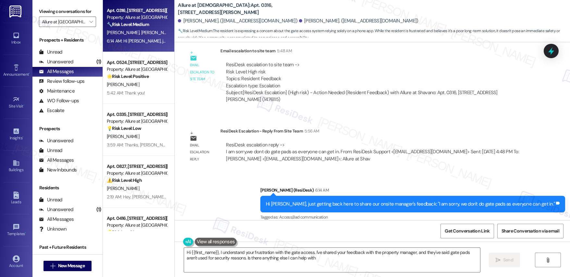
type textarea "Hi {{first_name}}, I understand your frustration with the gate access. I've sha…"
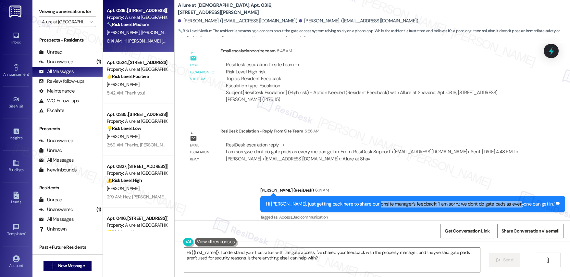
drag, startPoint x: 395, startPoint y: 197, endPoint x: 530, endPoint y: 196, distance: 135.4
click at [537, 201] on div "Hi [PERSON_NAME], just getting back here to share our onsite manager's feedback…" at bounding box center [410, 204] width 289 height 7
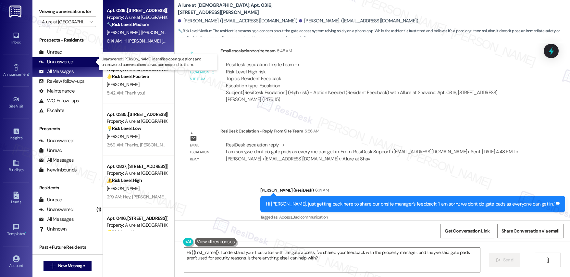
click at [58, 59] on div "Unanswered" at bounding box center [56, 61] width 34 height 7
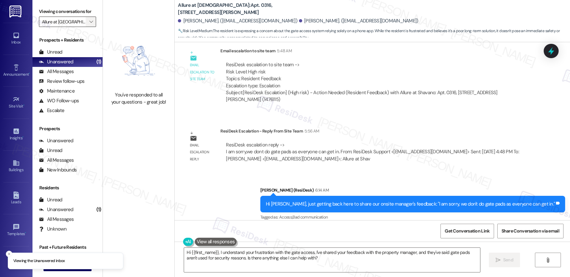
click at [89, 21] on icon "" at bounding box center [91, 21] width 4 height 5
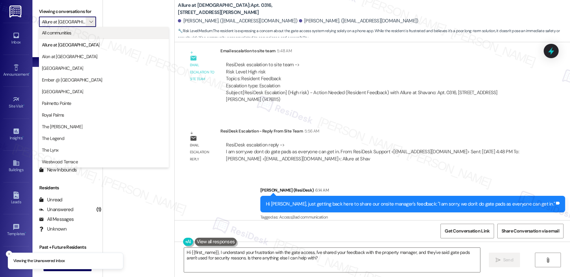
click at [81, 28] on button "All communities" at bounding box center [104, 33] width 130 height 12
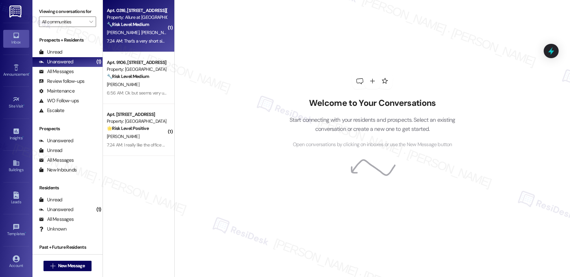
click at [153, 26] on div "🔧 Risk Level: Medium The resident is frustrated with the gate access system rel…" at bounding box center [137, 24] width 60 height 7
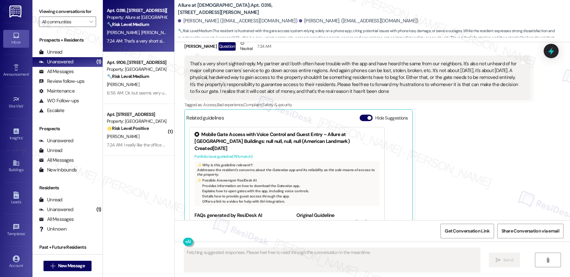
scroll to position [411, 0]
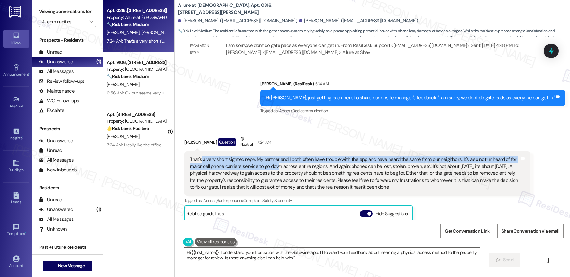
drag, startPoint x: 196, startPoint y: 153, endPoint x: 261, endPoint y: 160, distance: 65.1
click at [261, 160] on div "That's a very short sighted reply. My partner and I both often have trouble wit…" at bounding box center [355, 173] width 330 height 35
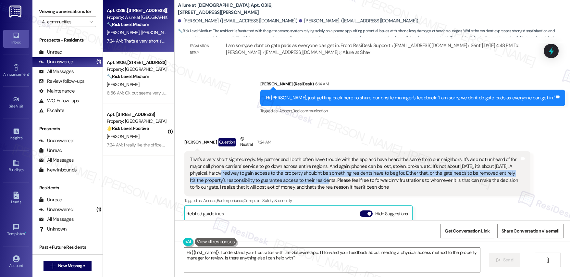
drag, startPoint x: 193, startPoint y: 167, endPoint x: 302, endPoint y: 171, distance: 109.2
click at [302, 171] on div "That's a very short sighted reply. My partner and I both often have trouble wit…" at bounding box center [355, 173] width 330 height 35
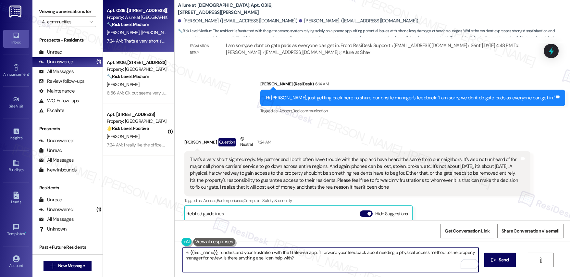
drag, startPoint x: 215, startPoint y: 252, endPoint x: 163, endPoint y: 254, distance: 52.3
click at [163, 254] on div "Apt. 0316, 4601 De Zavala Rd Property: Allure at Shavano 🔧 Risk Level: Medium T…" at bounding box center [336, 138] width 467 height 277
click at [289, 253] on textarea "I totally understand your frustration with the Gatewise app. I'll forward your …" at bounding box center [331, 260] width 296 height 24
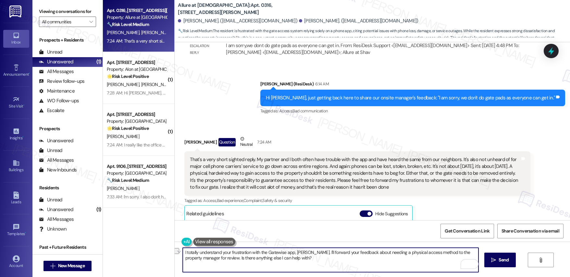
drag, startPoint x: 330, startPoint y: 263, endPoint x: 219, endPoint y: 258, distance: 110.6
click at [219, 258] on textarea "I totally understand your frustration with the Gatewise app, Rachel. I'll forwa…" at bounding box center [331, 260] width 296 height 24
type textarea "I totally understand your frustration with the Gatewise app, [PERSON_NAME]. I'l…"
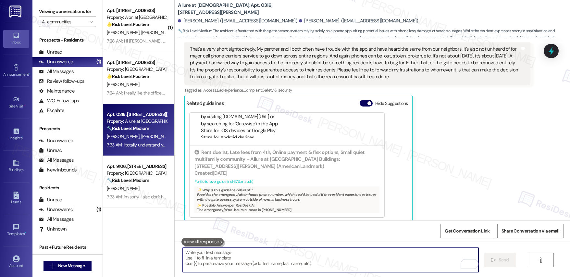
scroll to position [574, 0]
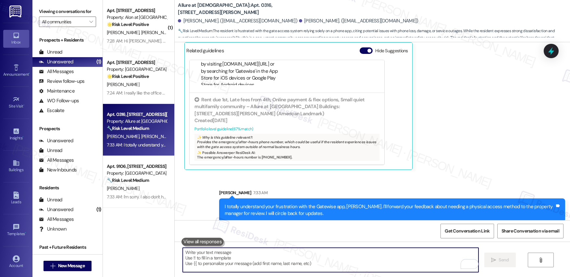
click at [359, 261] on textarea "To enrich screen reader interactions, please activate Accessibility in Grammarl…" at bounding box center [331, 260] width 296 height 24
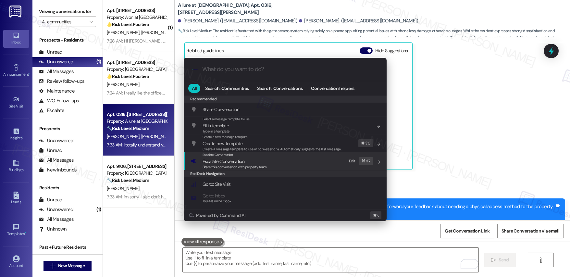
click at [264, 160] on span "Escalate Conversation" at bounding box center [235, 161] width 64 height 7
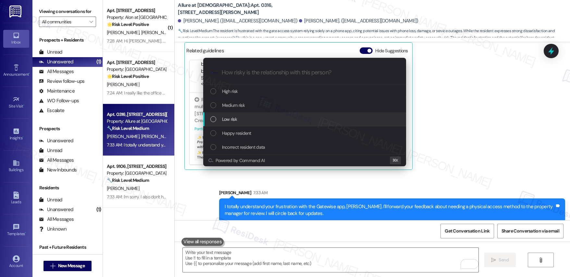
click at [260, 118] on div "Low risk" at bounding box center [305, 119] width 190 height 7
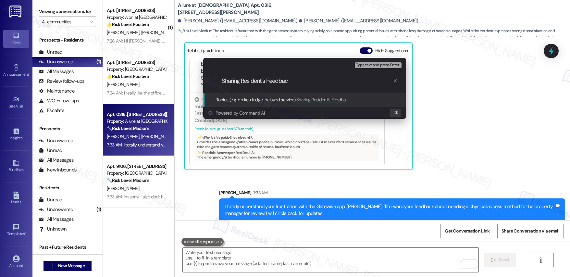
type input "Sharing Resident's Feedback"
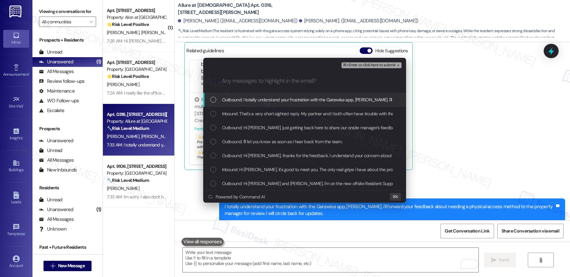
click at [248, 100] on span "Outbound: I totally understand your frustration with the Gatewise app, Rachel. …" at bounding box center [430, 99] width 417 height 7
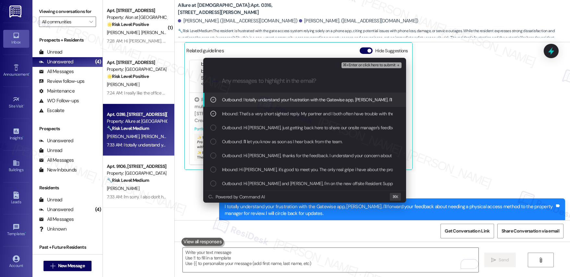
click at [358, 63] on span "⌘+Enter or click here to submit" at bounding box center [369, 65] width 53 height 5
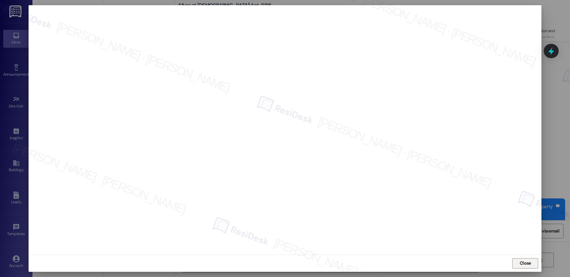
click at [524, 263] on span "Close" at bounding box center [525, 263] width 11 height 7
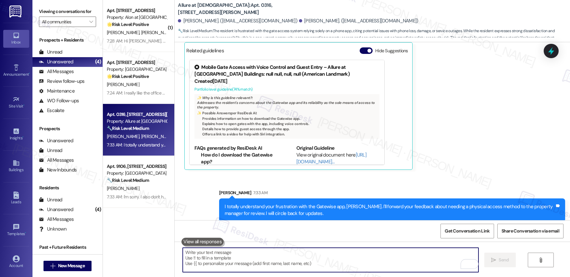
click at [276, 258] on textarea "To enrich screen reader interactions, please activate Accessibility in Grammarl…" at bounding box center [331, 260] width 296 height 24
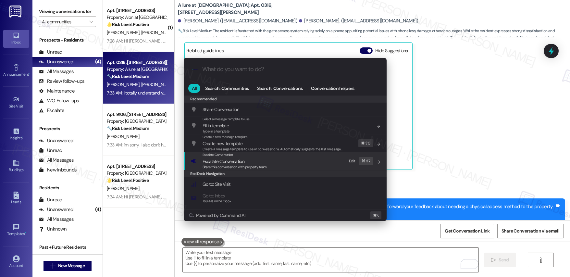
click at [262, 159] on span "Escalate Conversation" at bounding box center [235, 161] width 64 height 7
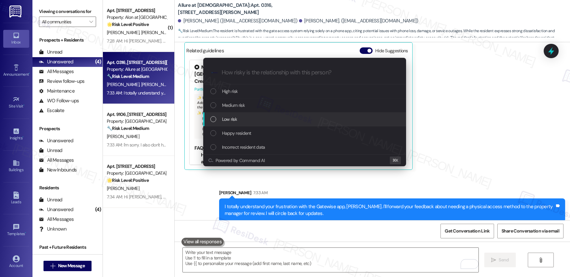
click at [253, 119] on div "Low risk" at bounding box center [305, 119] width 190 height 7
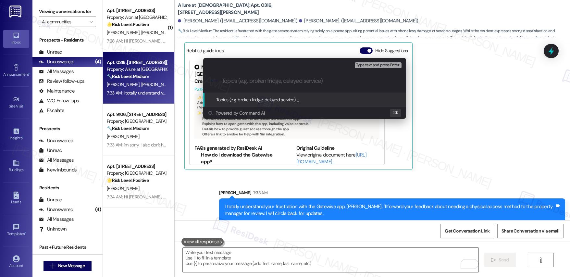
paste input "Sharing Resident's Feedback"
type input "Sharing Resident's Feedback"
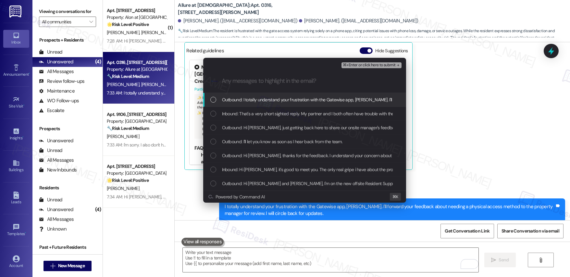
click at [303, 101] on span "Outbound: I totally understand your frustration with the Gatewise app, Rachel. …" at bounding box center [430, 99] width 417 height 7
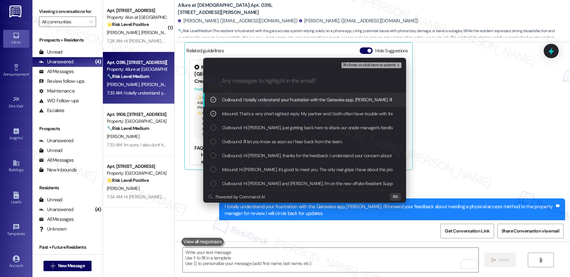
click at [362, 64] on span "⌘+Enter or click here to submit" at bounding box center [369, 65] width 53 height 5
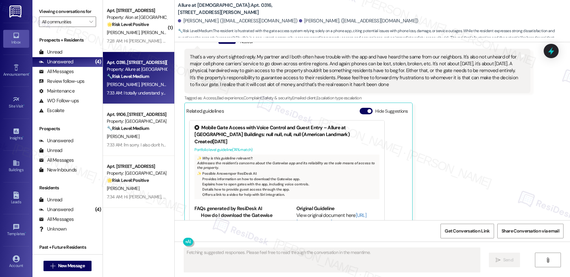
scroll to position [584, 0]
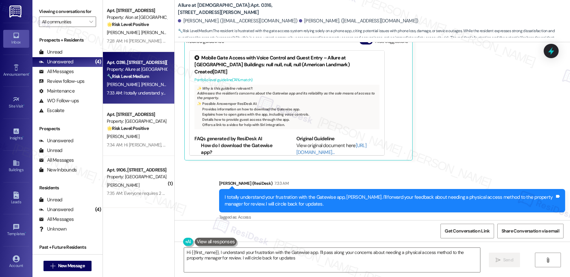
type textarea "Hi {{first_name}}, I understand your frustration with the Gatewise app. I'll pa…"
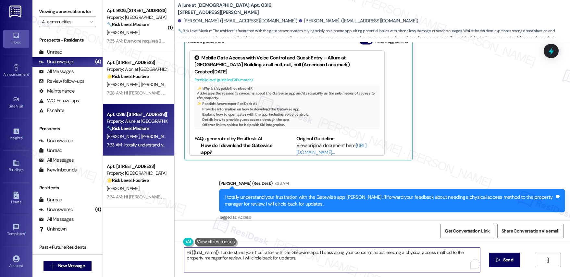
click at [308, 255] on textarea "Hi {{first_name}}, I understand your frustration with the Gatewise app. I'll pa…" at bounding box center [332, 260] width 296 height 24
drag, startPoint x: 308, startPoint y: 255, endPoint x: 364, endPoint y: 261, distance: 56.6
click at [308, 255] on textarea "Hi {{first_name}}, I understand your frustration with the Gatewise app. I'll pa…" at bounding box center [332, 260] width 296 height 24
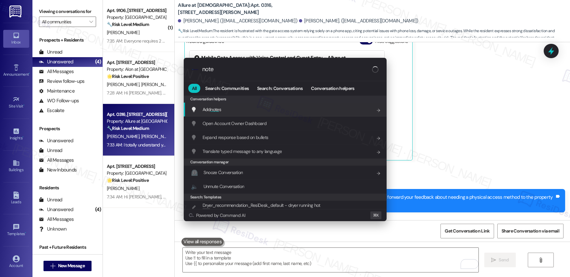
type input "notes"
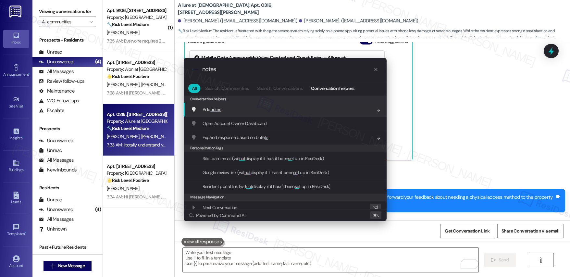
click at [318, 109] on div "Add notes Add shortcut" at bounding box center [286, 109] width 190 height 7
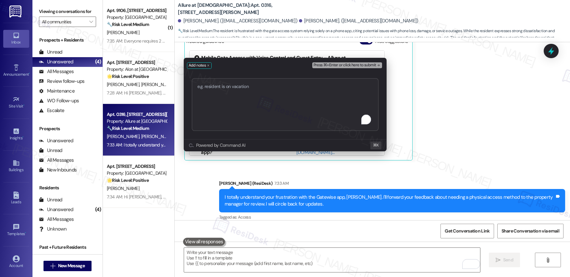
type textarea "Sharing Resident's Feedback"
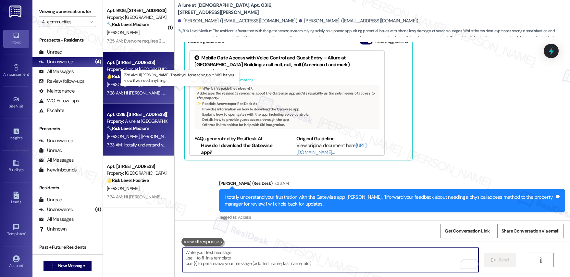
click at [138, 95] on div "7:28 AM: Hi Sarah. Thank you for reaching out. We'll let you know if we need an…" at bounding box center [197, 93] width 180 height 6
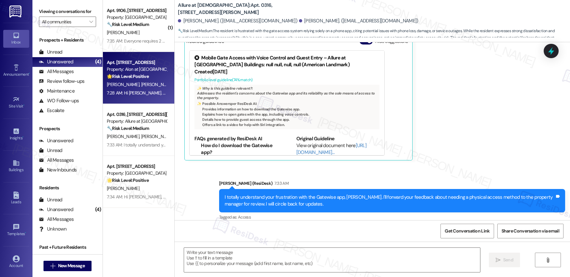
type textarea "Fetching suggested responses. Please feel free to read through the conversation…"
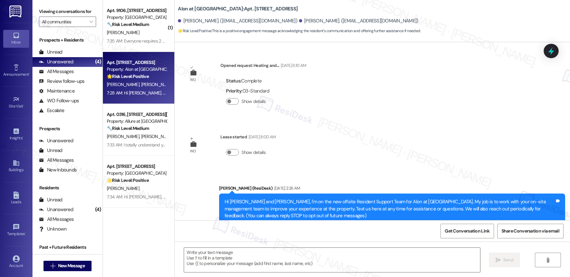
scroll to position [73, 0]
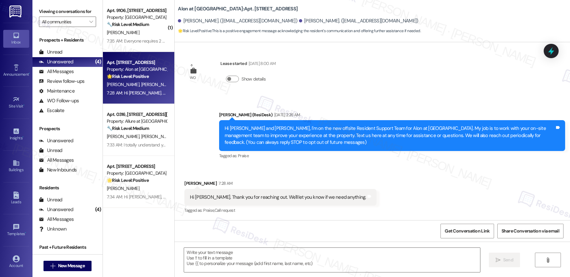
type textarea "Fetching suggested responses. Please feel free to read through the conversation…"
click at [219, 255] on textarea at bounding box center [332, 260] width 296 height 24
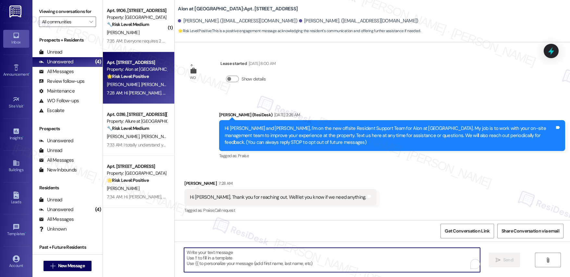
click at [219, 255] on textarea "To enrich screen reader interactions, please activate Accessibility in Grammarl…" at bounding box center [332, 260] width 296 height 24
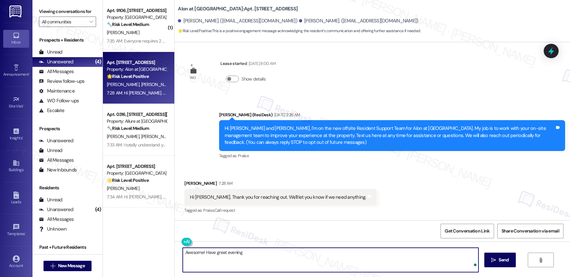
type textarea "Awesome! Have great evening!"
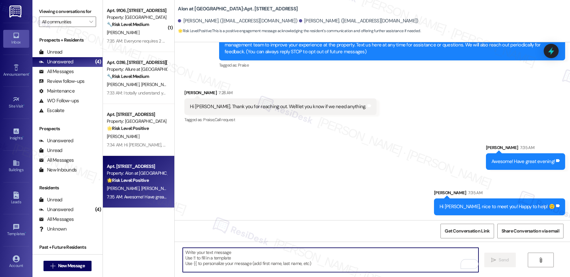
scroll to position [164, 0]
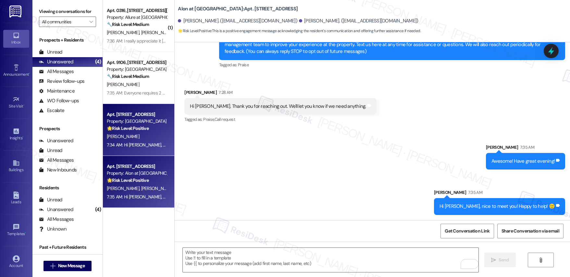
click at [133, 146] on div "7:34 AM: Hi Brendan, nice to meet you! I understand you prefer to speak with th…" at bounding box center [303, 145] width 392 height 6
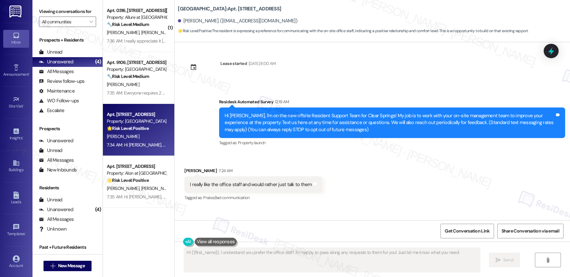
type textarea "Hi {{first_name}}, I understand you prefer the office staff. I'm happy to pass …"
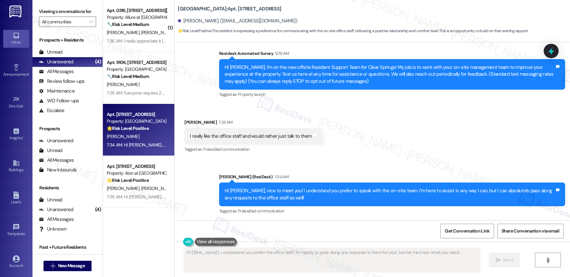
scroll to position [123, 0]
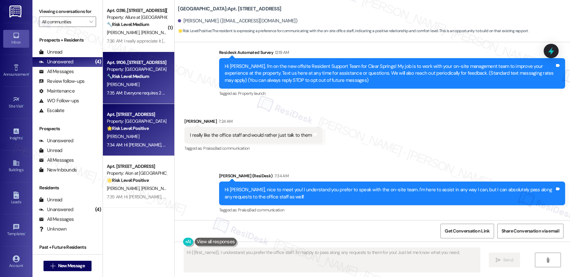
click at [128, 85] on div "[PERSON_NAME]" at bounding box center [136, 85] width 61 height 8
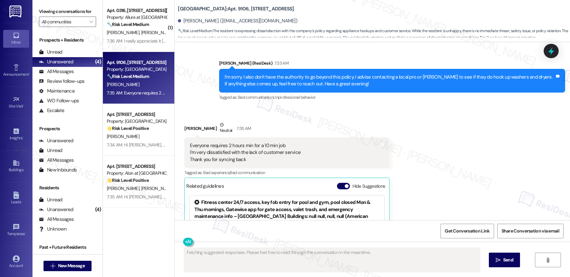
scroll to position [1356, 0]
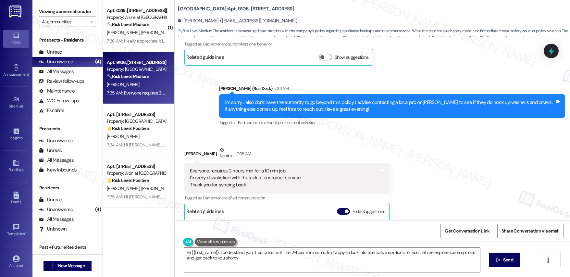
type textarea "Hi {{first_name}}, I understand your frustration with the 2-hour minimums. I'm …"
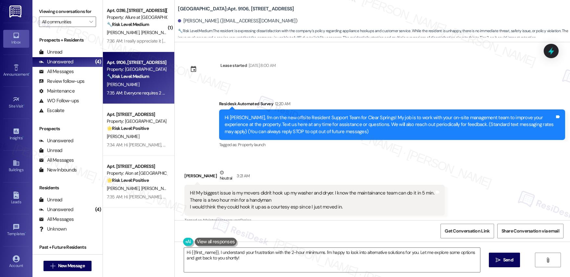
scroll to position [1356, 0]
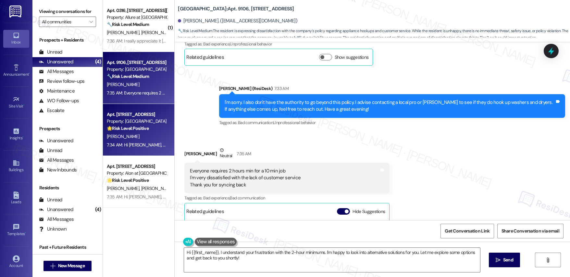
click at [139, 134] on div "[PERSON_NAME]" at bounding box center [136, 137] width 61 height 8
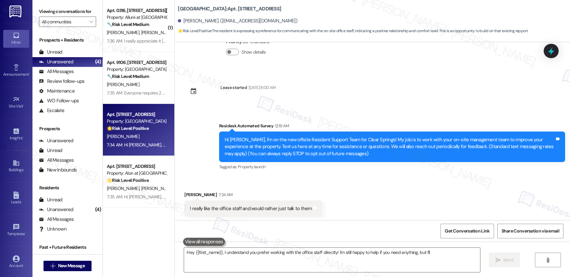
scroll to position [60, 0]
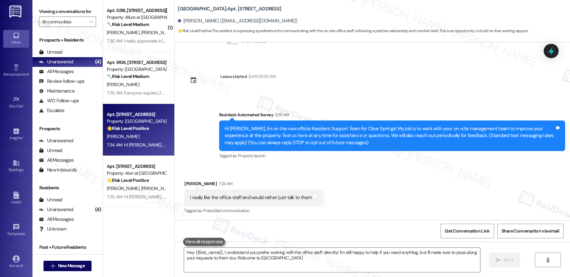
type textarea "Hey {{first_name}}, I understand you prefer working with the office staff direc…"
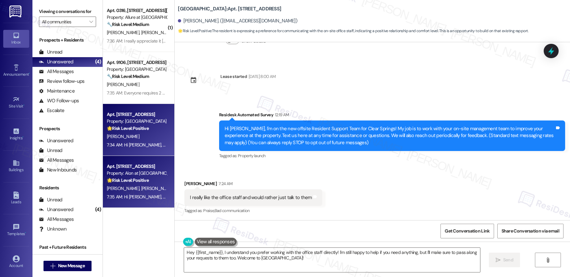
click at [120, 196] on div "7:35 AM: Hi [PERSON_NAME], nice to meet you! Happy to help! 🙂 7:35 AM: Hi [PERS…" at bounding box center [169, 197] width 124 height 6
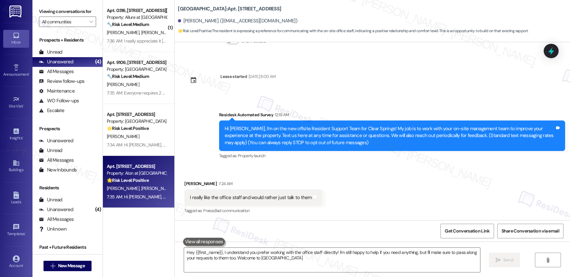
type textarea "Hey {{first_name}}, I understand you prefer working with the office staff direc…"
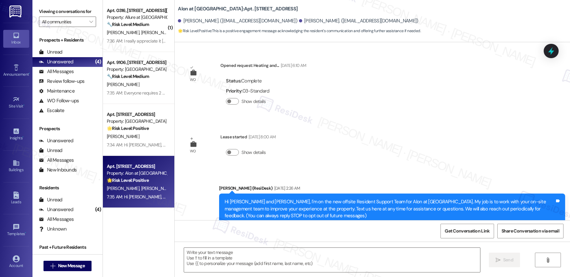
scroll to position [73, 0]
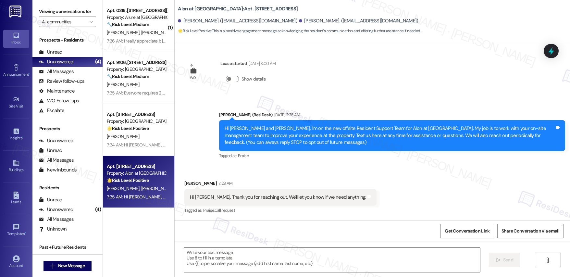
type textarea "Fetching suggested responses. Please feel free to read through the conversation…"
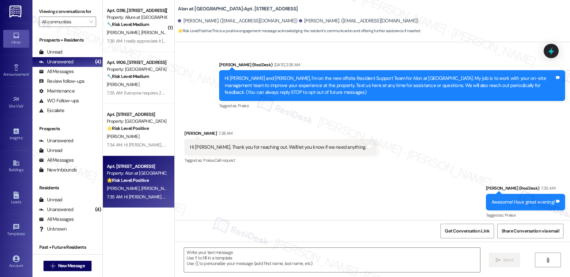
scroll to position [183, 0]
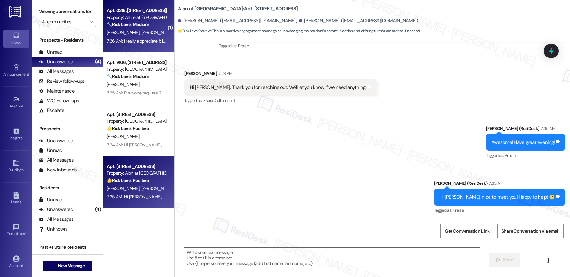
click at [127, 36] on div "[PERSON_NAME] [PERSON_NAME]" at bounding box center [136, 33] width 61 height 8
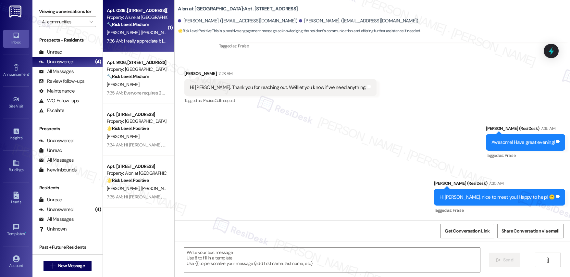
type textarea "Fetching suggested responses. Please feel free to read through the conversation…"
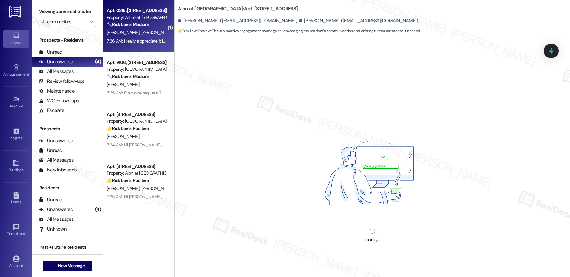
click at [127, 36] on div "[PERSON_NAME] [PERSON_NAME]" at bounding box center [136, 33] width 61 height 8
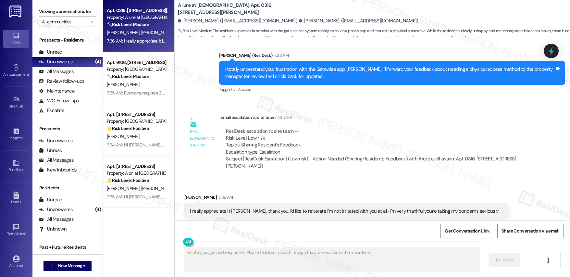
scroll to position [601, 0]
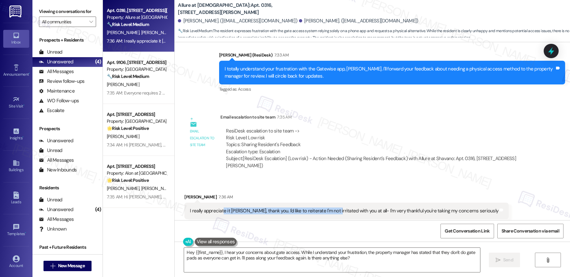
drag, startPoint x: 218, startPoint y: 195, endPoint x: 325, endPoint y: 197, distance: 107.5
click at [325, 208] on div "I really appreciate it [PERSON_NAME], thank you. I'd like to reiterate I'm not …" at bounding box center [344, 211] width 309 height 7
click at [403, 208] on div "I really appreciate it [PERSON_NAME], thank you. I'd like to reiterate I'm not …" at bounding box center [344, 211] width 309 height 7
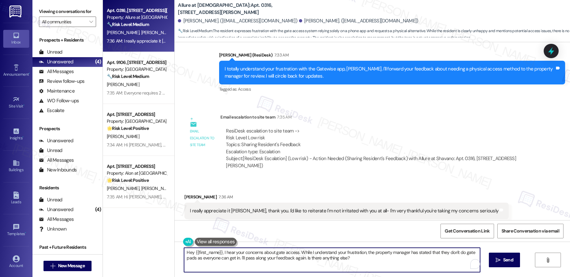
click at [270, 254] on textarea "Hey {{first_name}}, I hear your concerns about gate access. While I understand …" at bounding box center [332, 260] width 296 height 24
drag, startPoint x: 301, startPoint y: 252, endPoint x: 353, endPoint y: 253, distance: 52.0
click at [353, 253] on textarea "Hey {{first_name}}, I hear your concerns about gate access. While I understand …" at bounding box center [331, 260] width 296 height 24
click at [352, 261] on textarea "Hey {{first_name}}, I hear your concerns about gate access. While I understand …" at bounding box center [331, 260] width 296 height 24
drag, startPoint x: 294, startPoint y: 252, endPoint x: 247, endPoint y: 262, distance: 48.8
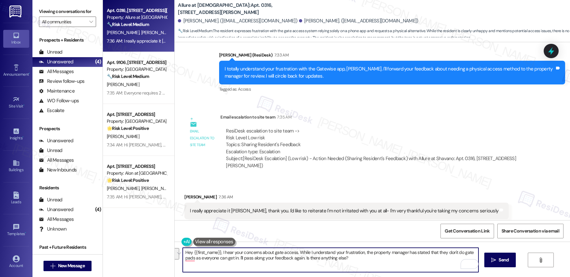
click at [247, 262] on textarea "Hey {{first_name}}, I hear your concerns about gate access. While I understand …" at bounding box center [331, 260] width 296 height 24
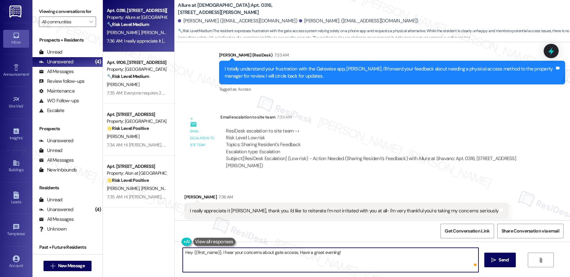
type textarea "Hey {{first_name}}, I hear your concerns about gate access. Have a great evenin…"
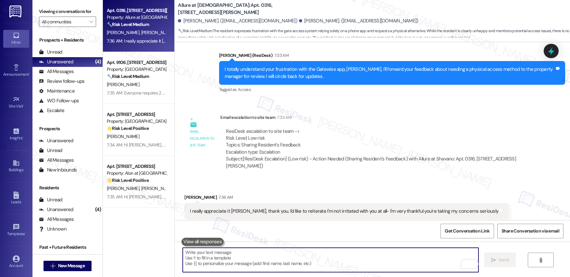
scroll to position [646, 0]
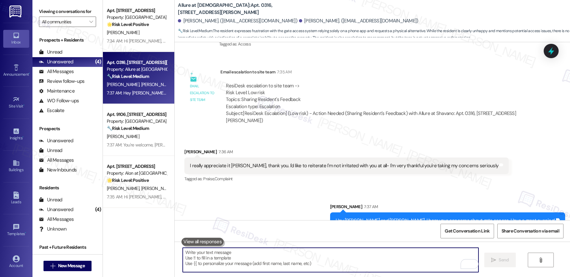
click at [145, 80] on div "Apt. 0316, [STREET_ADDRESS][PERSON_NAME] Property: Allure at Shavano 🔧 Risk Lev…" at bounding box center [136, 69] width 61 height 22
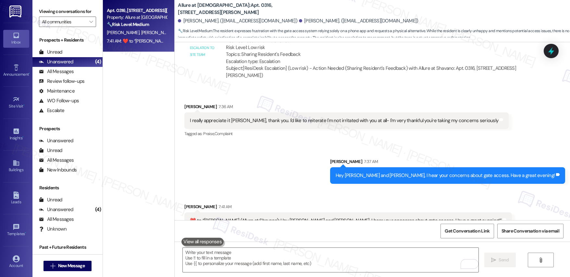
scroll to position [692, 0]
click at [223, 254] on textarea "To enrich screen reader interactions, please activate Accessibility in Grammarl…" at bounding box center [331, 260] width 296 height 24
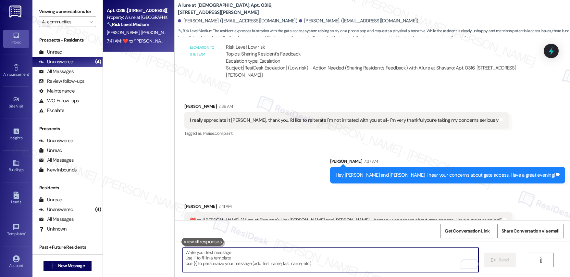
click at [223, 254] on textarea "To enrich screen reader interactions, please activate Accessibility in Grammarl…" at bounding box center [331, 260] width 296 height 24
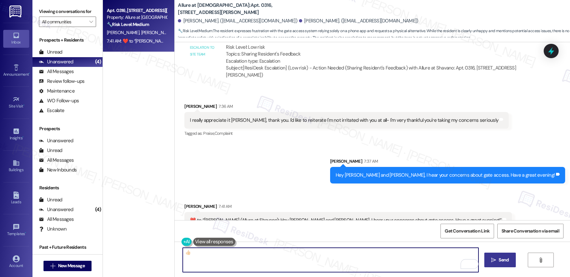
type textarea "👍🏻"
click at [503, 259] on span "Send" at bounding box center [504, 260] width 10 height 7
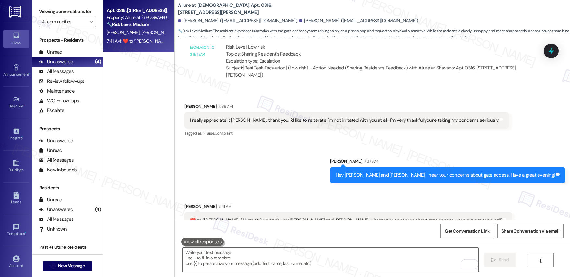
scroll to position [691, 0]
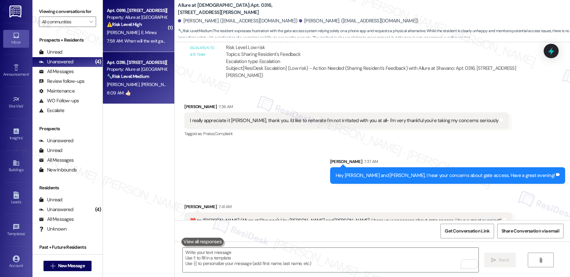
click at [139, 30] on div "[PERSON_NAME] [PERSON_NAME]" at bounding box center [136, 33] width 61 height 8
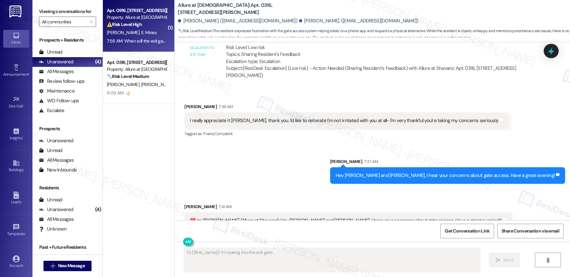
scroll to position [62, 0]
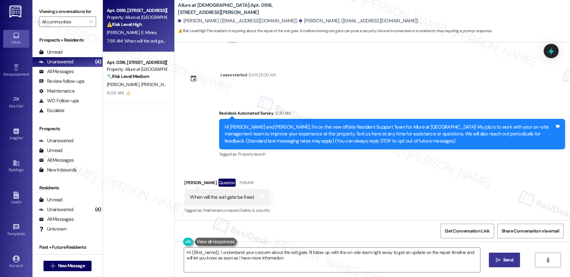
type textarea "Hi {{first_name}}, I understand your concern about the exit gate. I'll follow u…"
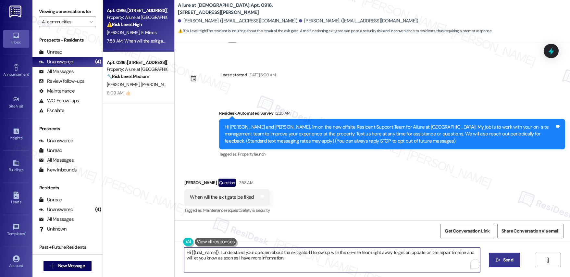
click at [354, 261] on textarea "Hi {{first_name}}, I understand your concern about the exit gate. I'll follow u…" at bounding box center [332, 260] width 296 height 24
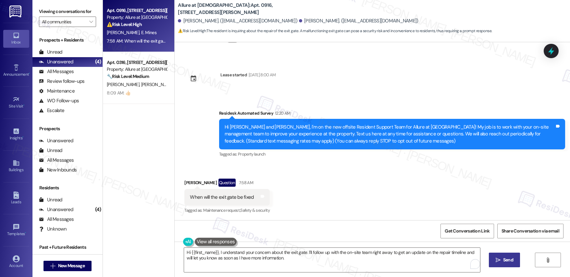
click at [503, 262] on span "Send" at bounding box center [508, 260] width 10 height 7
type textarea "Hi {{first_name}}, I understand your concern about the exit gate. I'll follow u…"
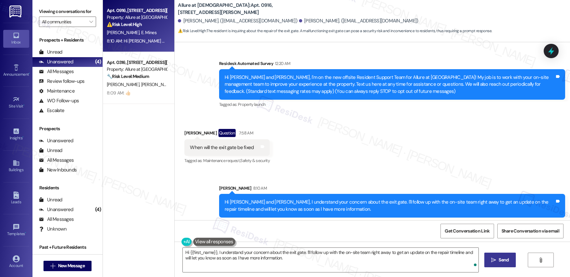
scroll to position [114, 0]
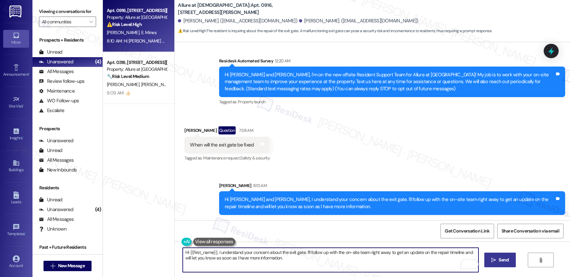
click at [281, 256] on textarea "Hi {{first_name}}, I understand your concern about the exit gate. I'll follow u…" at bounding box center [331, 260] width 296 height 24
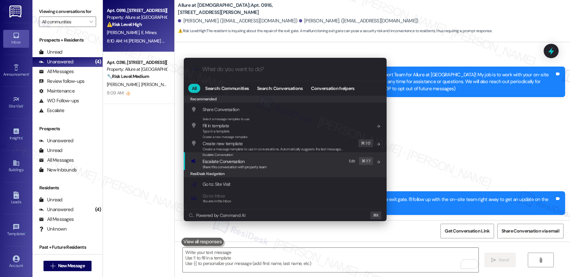
click at [248, 162] on span "Escalate Conversation" at bounding box center [235, 161] width 64 height 7
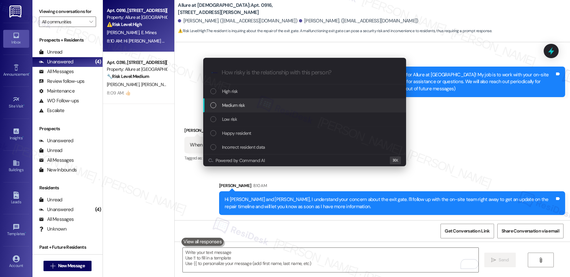
click at [244, 107] on span "Medium risk" at bounding box center [233, 105] width 23 height 7
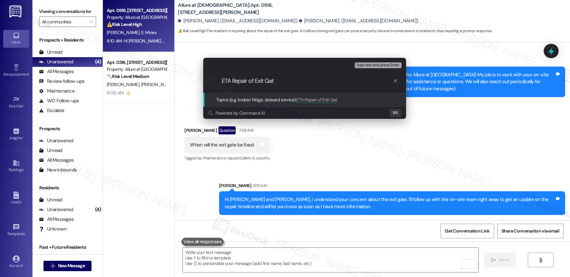
type input "ETA Repair of Exit Gate"
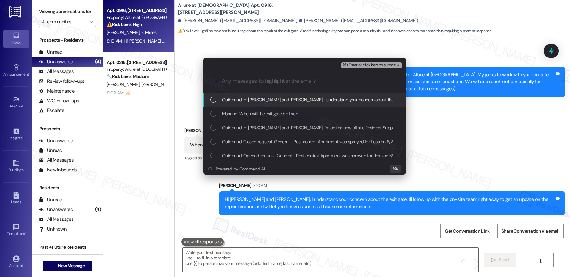
click at [292, 98] on span "Outbound: Hi [PERSON_NAME] and [PERSON_NAME], I understand your concern about t…" at bounding box center [449, 99] width 455 height 7
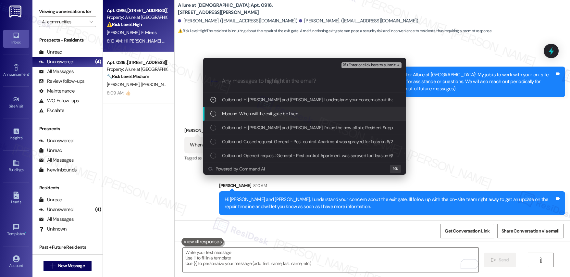
click at [275, 117] on span "Inbound: When will the exit gate be fixed" at bounding box center [260, 113] width 76 height 7
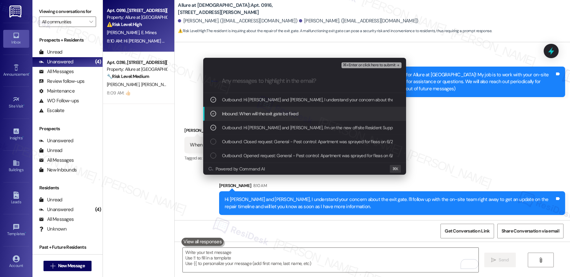
click at [356, 66] on span "⌘+Enter or click here to submit" at bounding box center [369, 65] width 53 height 5
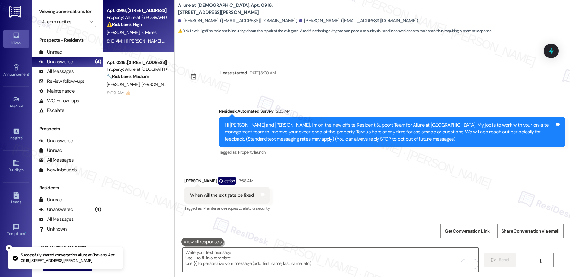
scroll to position [62, 0]
